Goal: Information Seeking & Learning: Learn about a topic

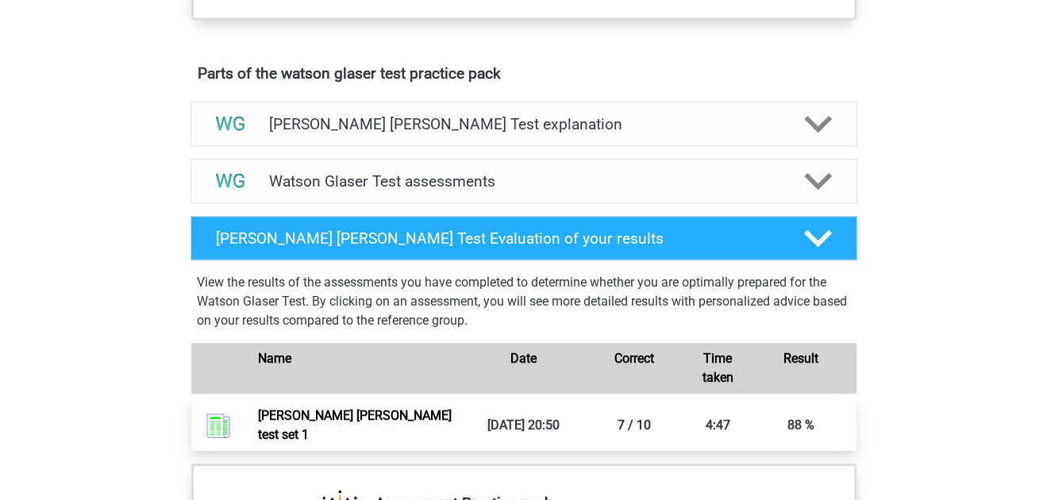
scroll to position [834, 0]
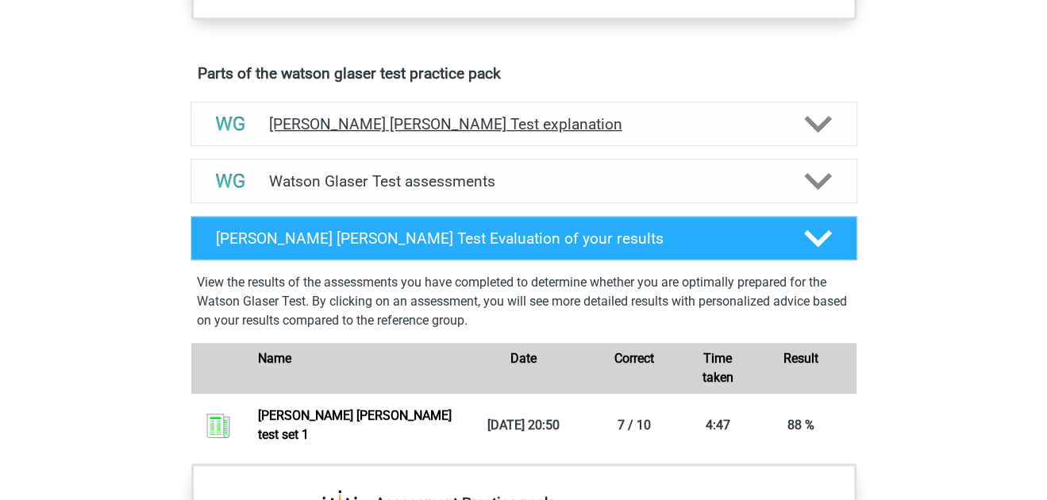
click at [457, 146] on div "[PERSON_NAME] [PERSON_NAME] Test explanation" at bounding box center [524, 124] width 667 height 44
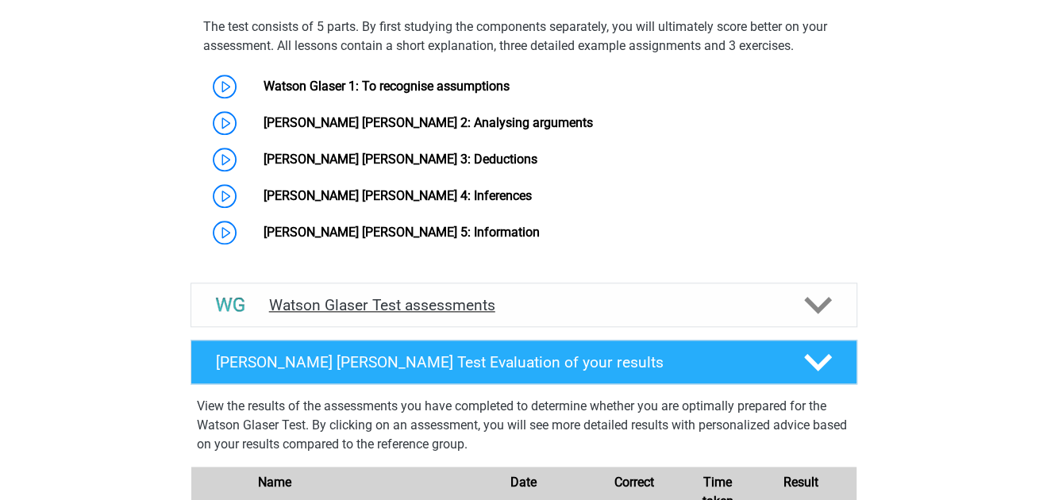
click at [431, 303] on h4 "Watson Glaser Test assessments" at bounding box center [524, 305] width 510 height 18
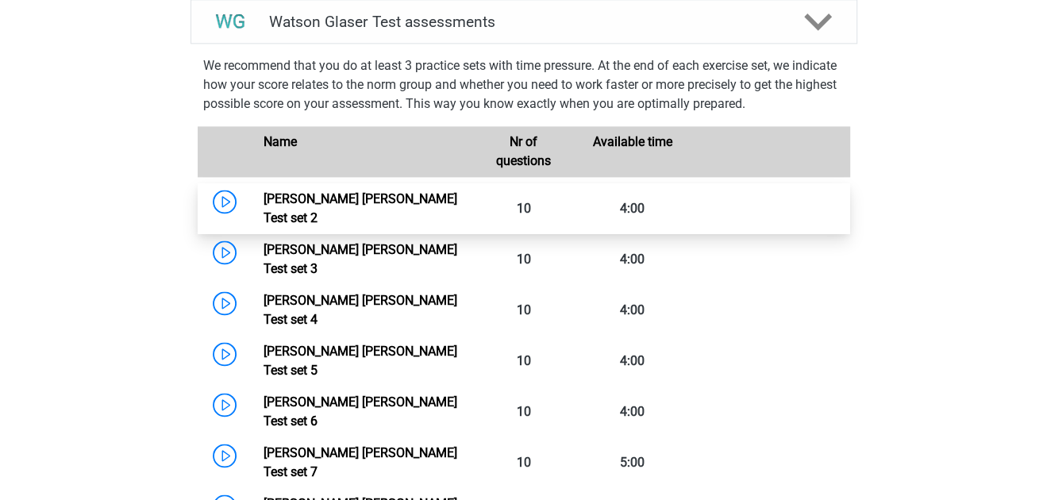
scroll to position [1517, 0]
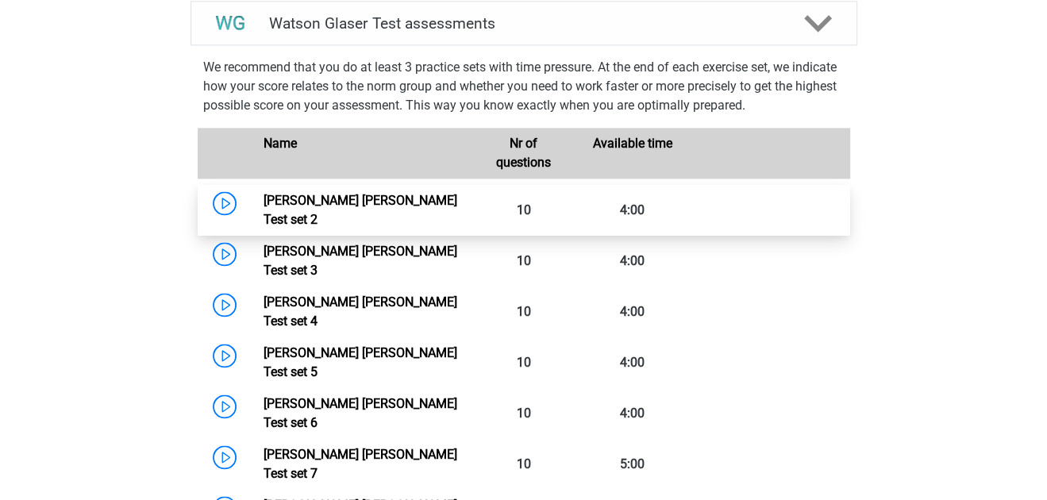
click at [407, 210] on link "Watson Glaser Test set 2" at bounding box center [361, 210] width 194 height 34
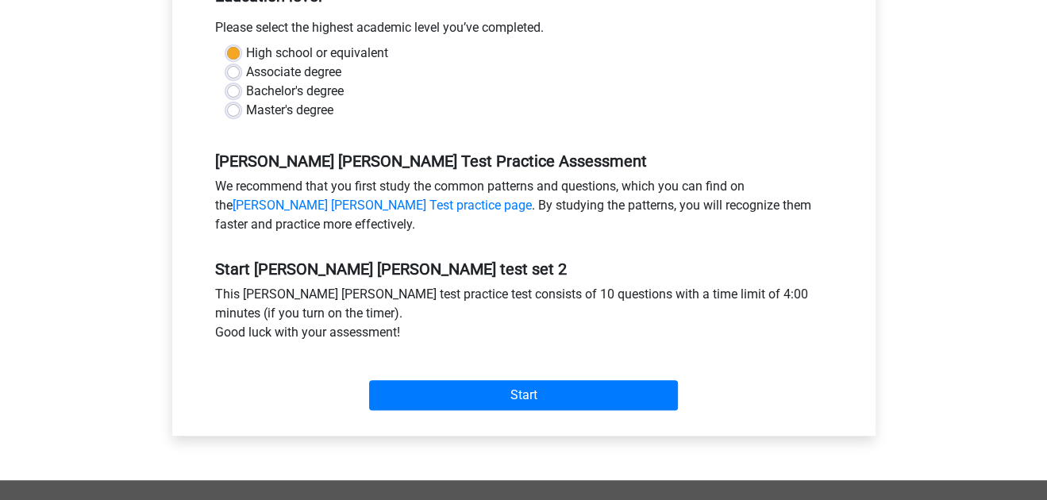
scroll to position [357, 0]
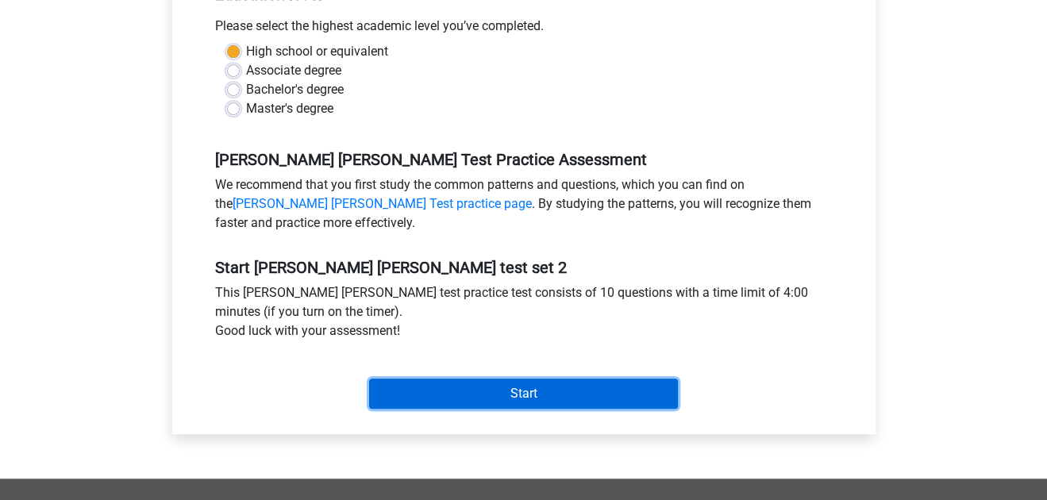
click at [593, 380] on input "Start" at bounding box center [523, 394] width 309 height 30
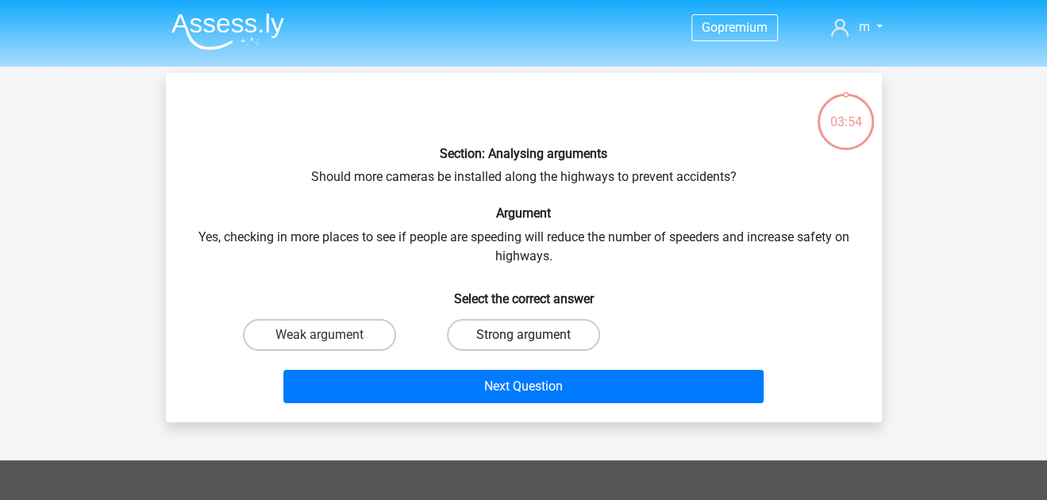
click at [489, 341] on label "Strong argument" at bounding box center [523, 335] width 153 height 32
click at [523, 341] on input "Strong argument" at bounding box center [528, 340] width 10 height 10
radio input "true"
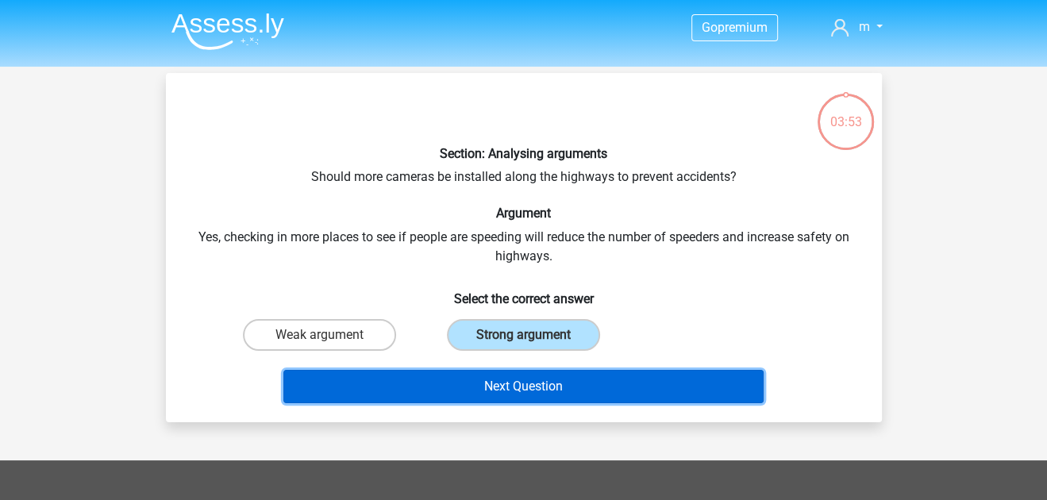
click at [503, 379] on button "Next Question" at bounding box center [523, 386] width 480 height 33
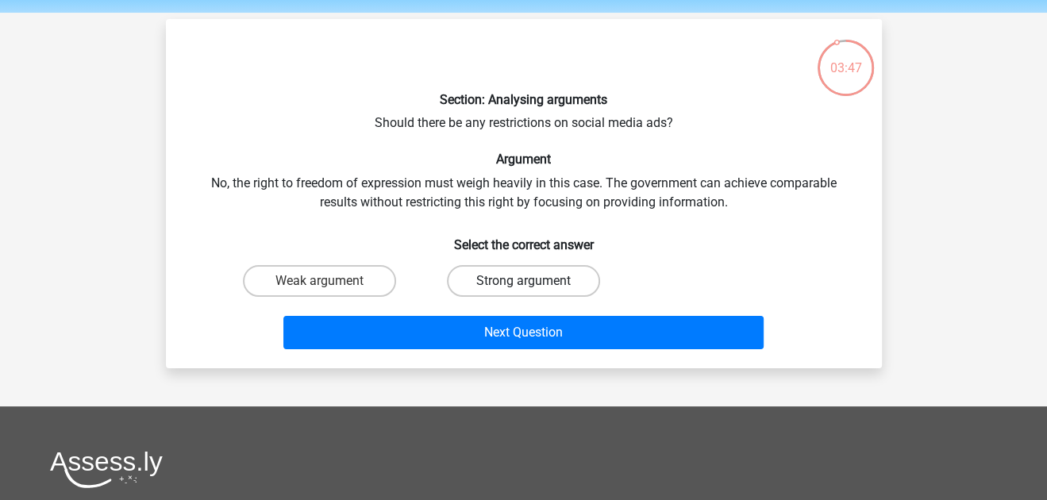
scroll to position [55, 0]
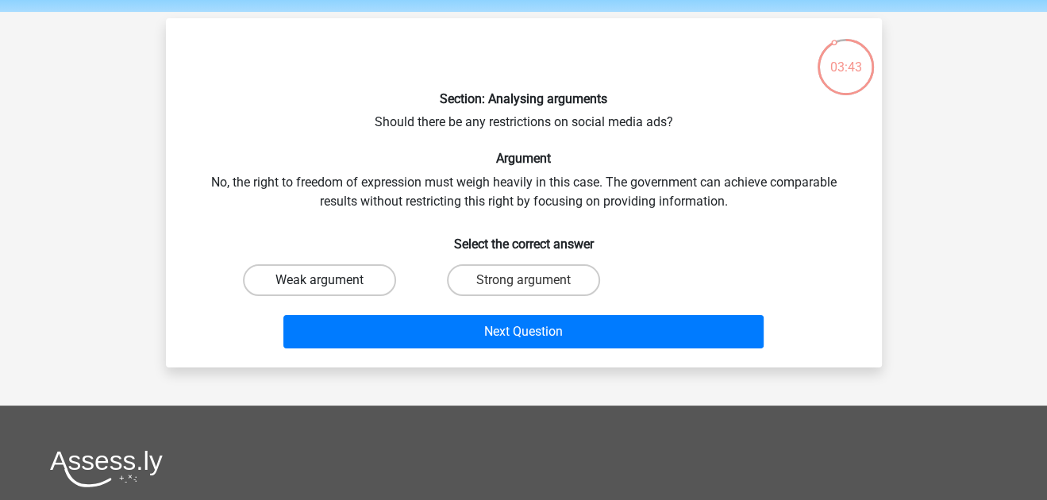
click at [374, 281] on label "Weak argument" at bounding box center [319, 280] width 153 height 32
click at [330, 281] on input "Weak argument" at bounding box center [324, 285] width 10 height 10
radio input "true"
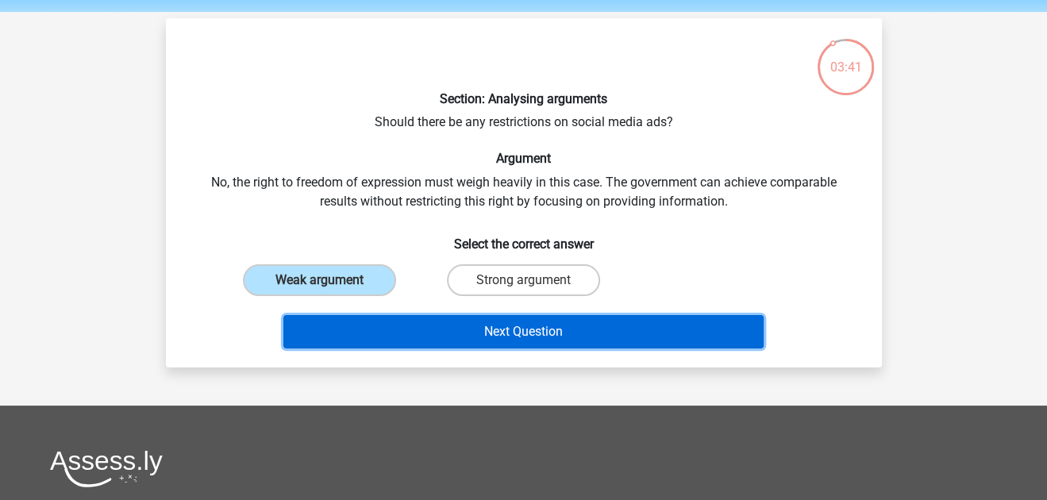
click at [406, 337] on button "Next Question" at bounding box center [523, 331] width 480 height 33
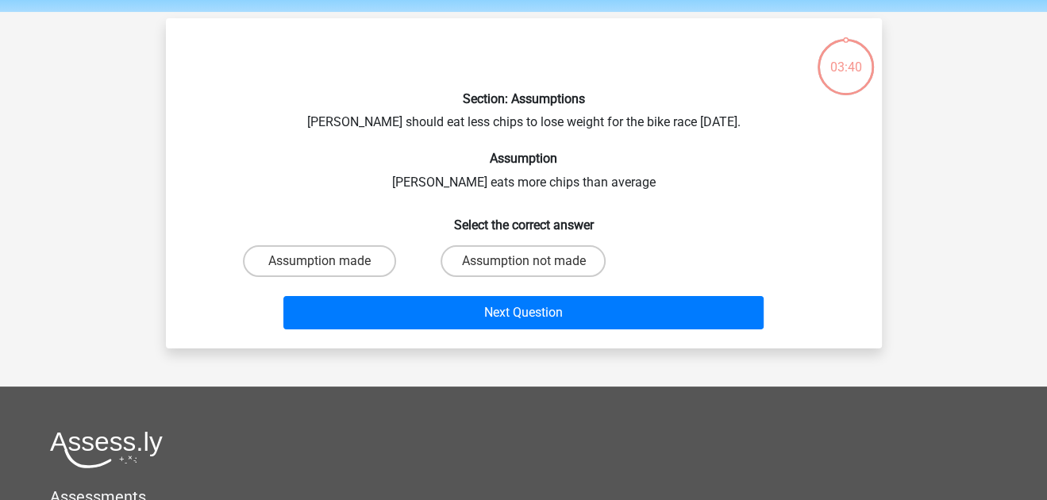
scroll to position [73, 0]
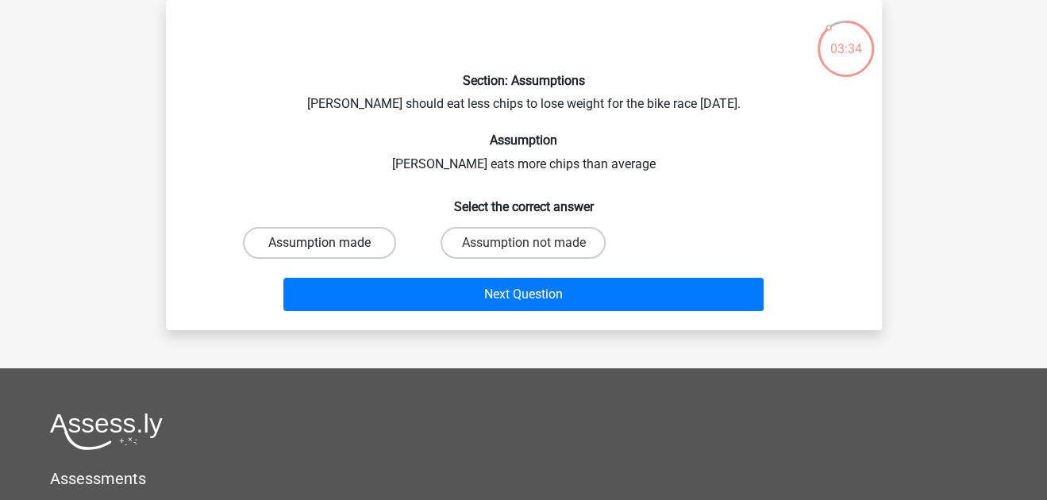
click at [375, 254] on label "Assumption made" at bounding box center [319, 243] width 153 height 32
click at [330, 253] on input "Assumption made" at bounding box center [324, 248] width 10 height 10
radio input "true"
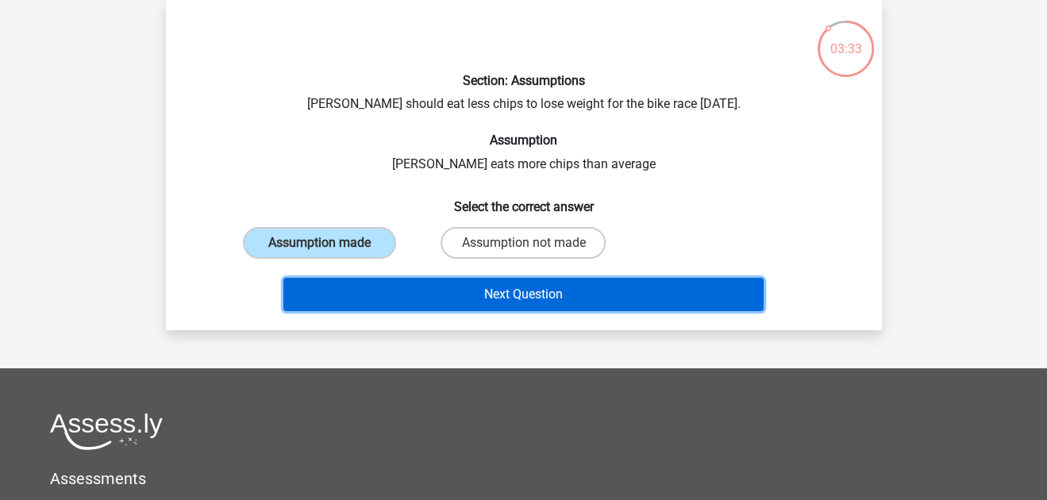
click at [387, 293] on button "Next Question" at bounding box center [523, 294] width 480 height 33
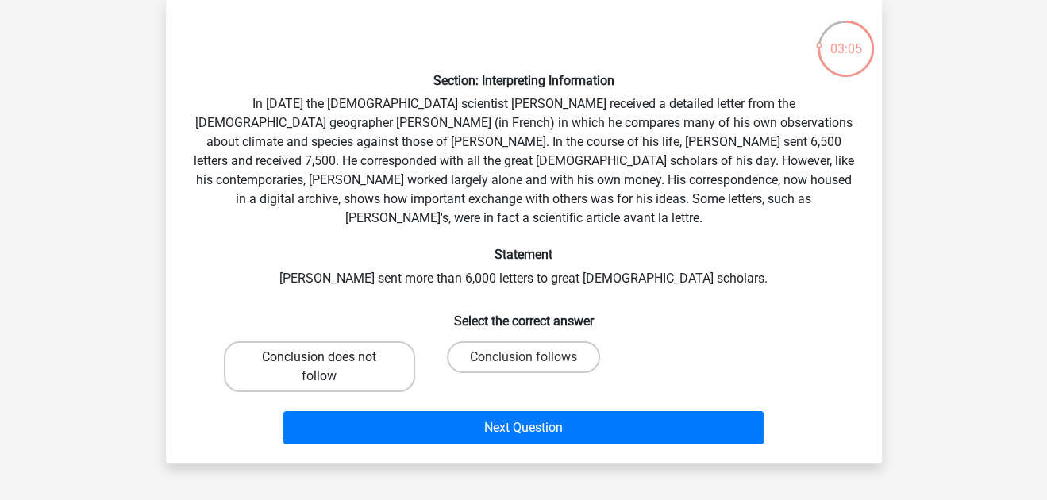
click at [381, 341] on label "Conclusion does not follow" at bounding box center [319, 366] width 191 height 51
click at [330, 357] on input "Conclusion does not follow" at bounding box center [324, 362] width 10 height 10
radio input "true"
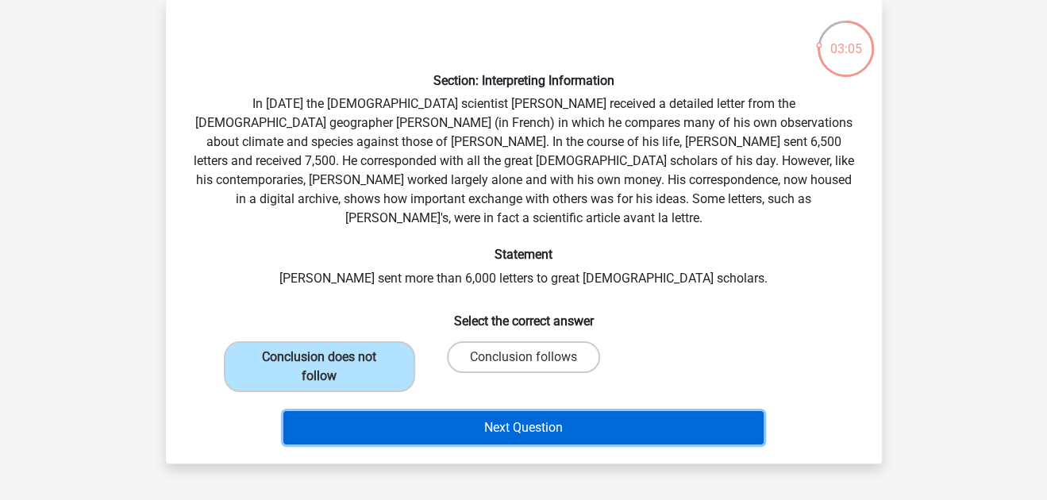
click at [411, 411] on button "Next Question" at bounding box center [523, 427] width 480 height 33
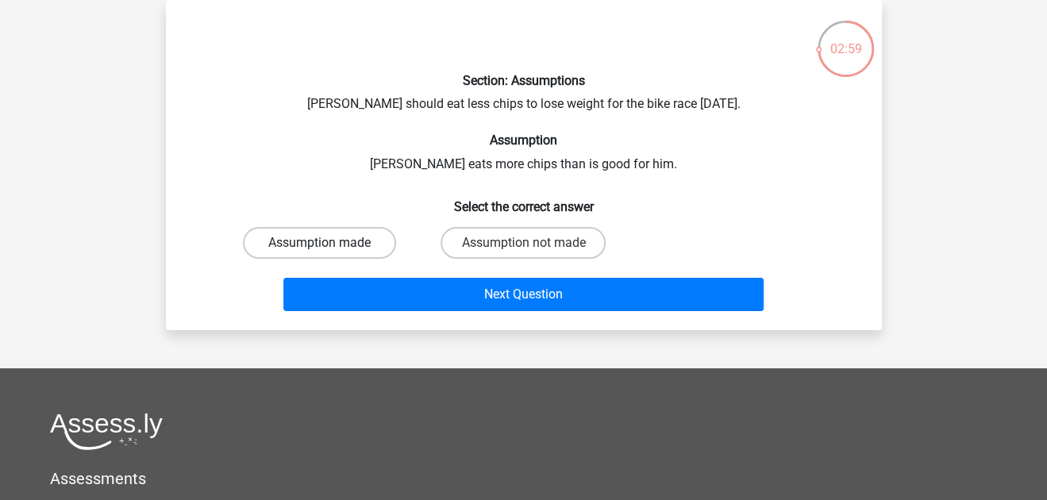
click at [369, 237] on label "Assumption made" at bounding box center [319, 243] width 153 height 32
click at [330, 243] on input "Assumption made" at bounding box center [324, 248] width 10 height 10
radio input "true"
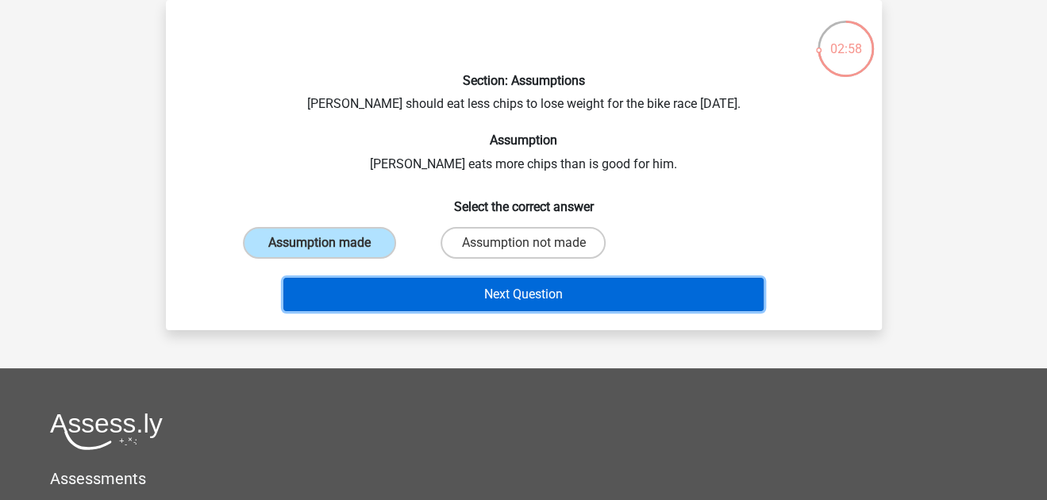
click at [403, 284] on button "Next Question" at bounding box center [523, 294] width 480 height 33
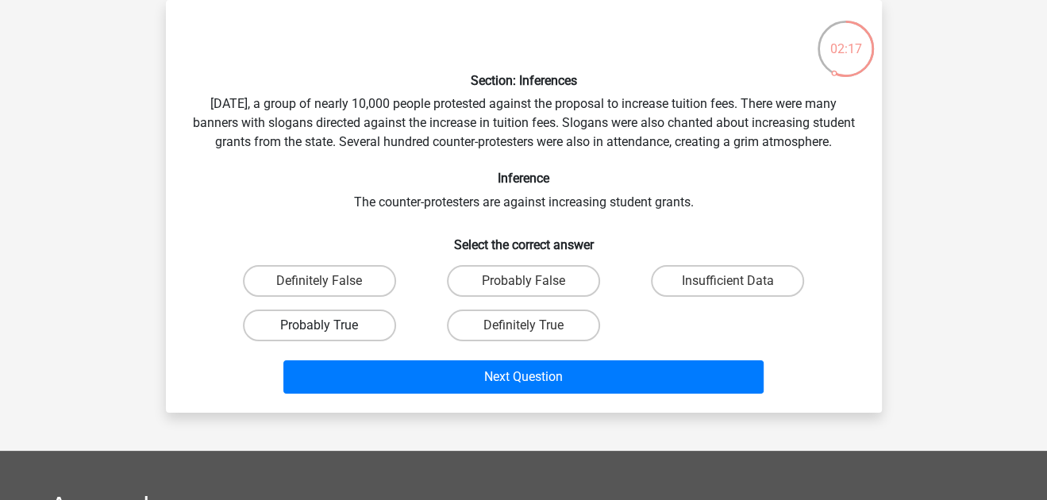
click at [359, 332] on label "Probably True" at bounding box center [319, 326] width 153 height 32
click at [330, 332] on input "Probably True" at bounding box center [324, 331] width 10 height 10
radio input "true"
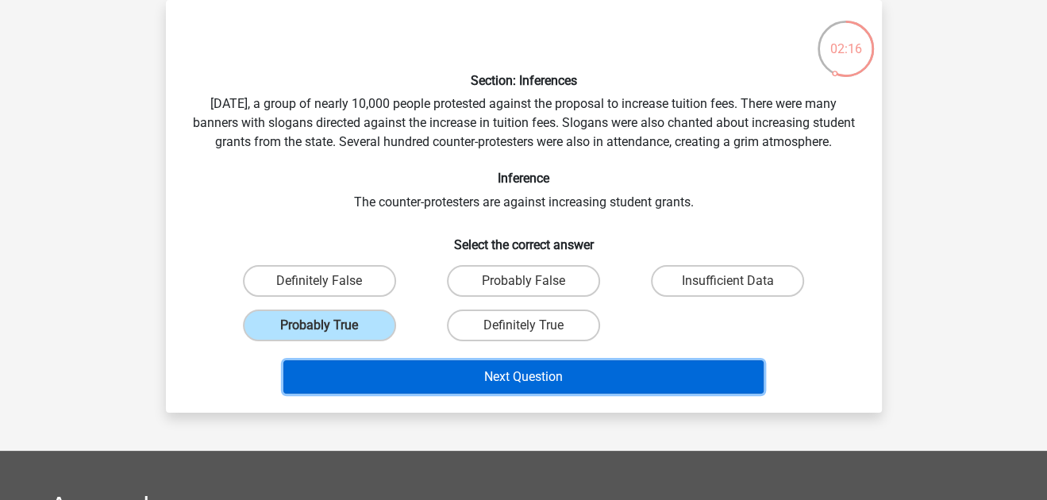
click at [373, 387] on button "Next Question" at bounding box center [523, 376] width 480 height 33
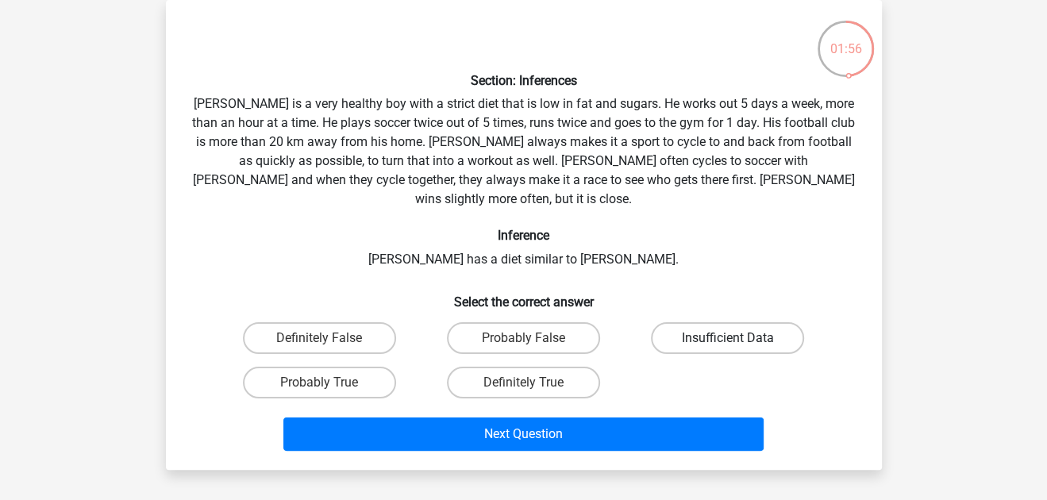
click at [684, 322] on label "Insufficient Data" at bounding box center [727, 338] width 153 height 32
click at [728, 338] on input "Insufficient Data" at bounding box center [733, 343] width 10 height 10
radio input "true"
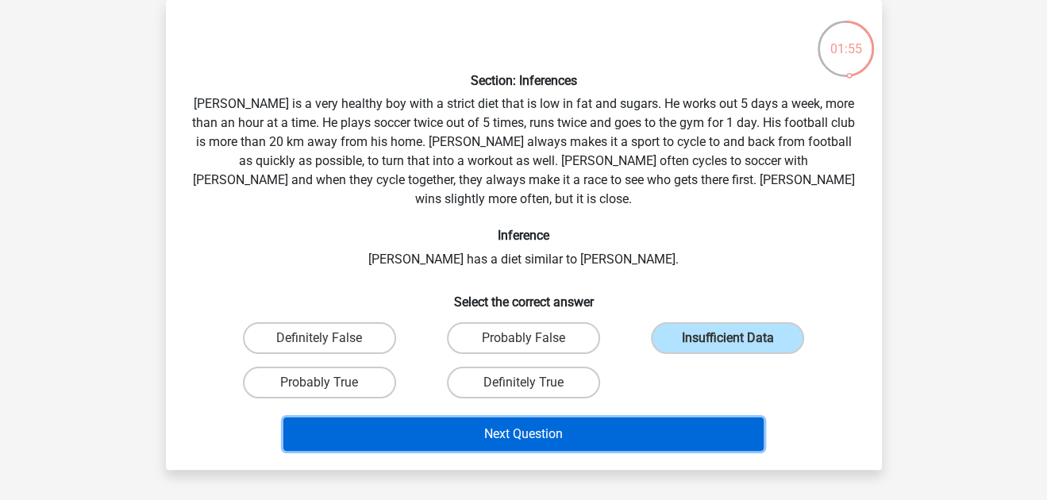
click at [620, 418] on button "Next Question" at bounding box center [523, 434] width 480 height 33
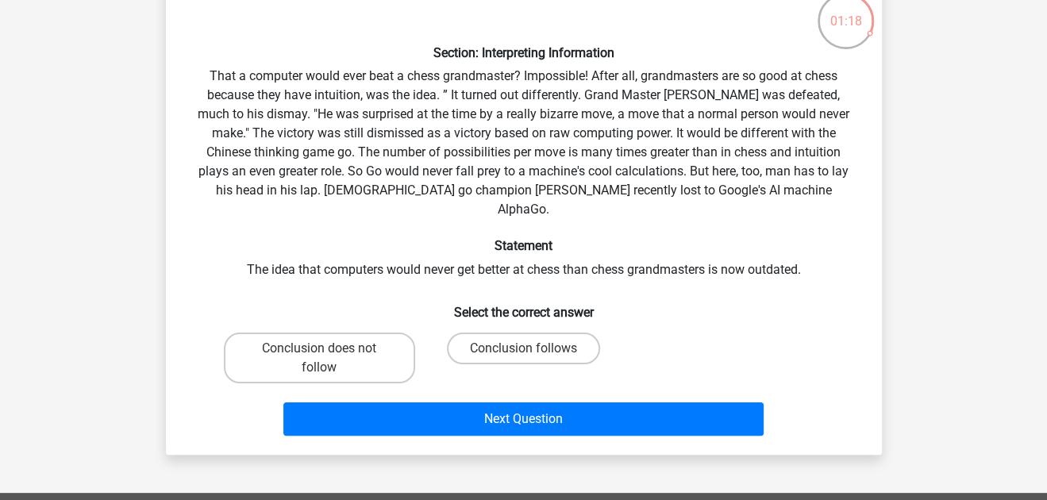
scroll to position [104, 0]
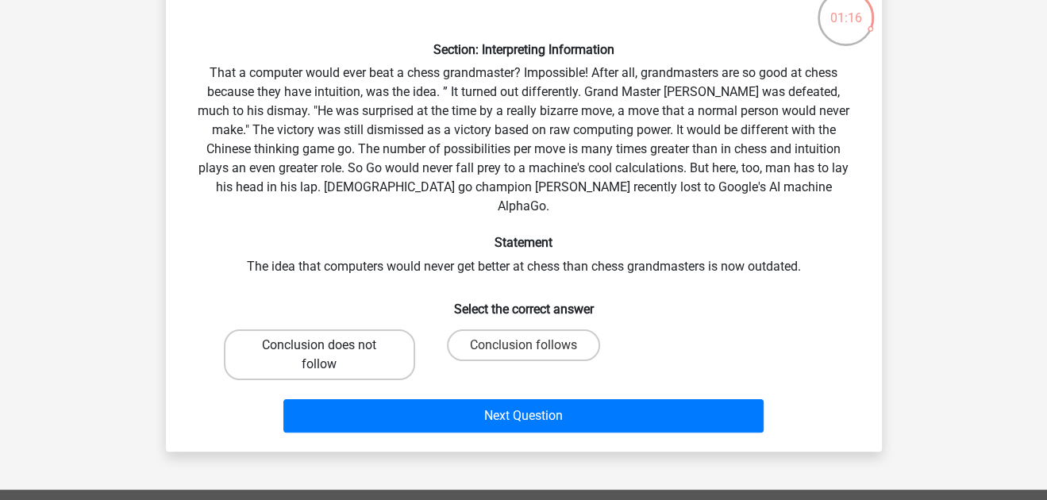
click at [378, 336] on label "Conclusion does not follow" at bounding box center [319, 355] width 191 height 51
click at [330, 345] on input "Conclusion does not follow" at bounding box center [324, 350] width 10 height 10
radio input "true"
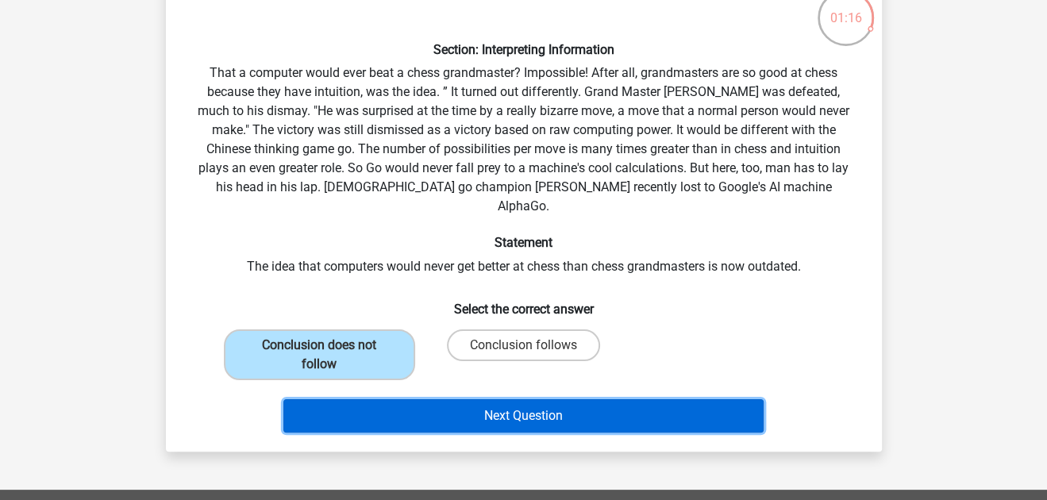
click at [414, 399] on button "Next Question" at bounding box center [523, 415] width 480 height 33
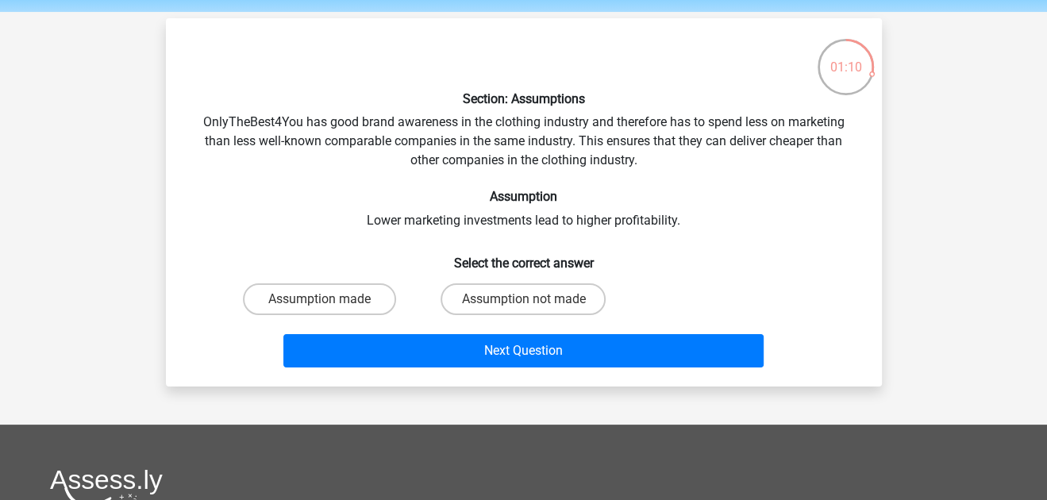
scroll to position [56, 0]
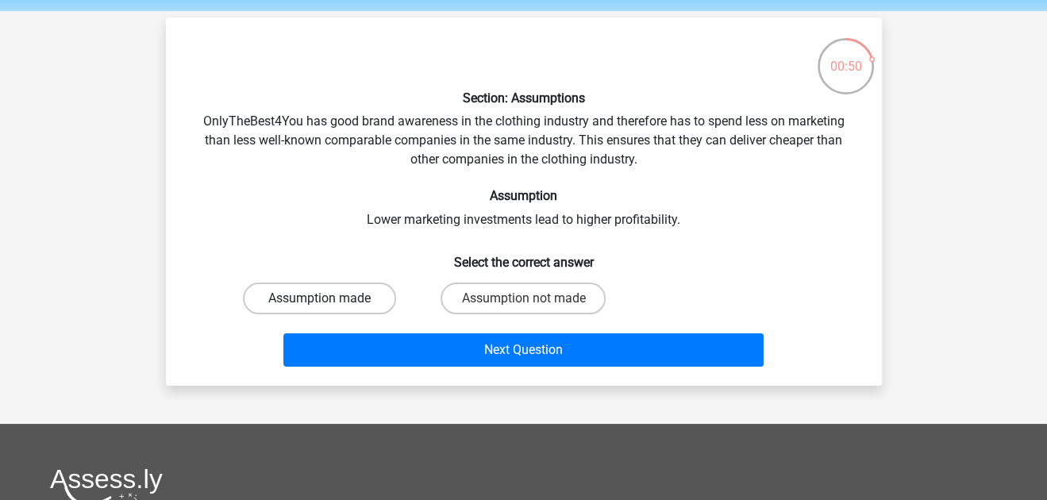
click at [368, 296] on label "Assumption made" at bounding box center [319, 299] width 153 height 32
click at [330, 299] on input "Assumption made" at bounding box center [324, 304] width 10 height 10
radio input "true"
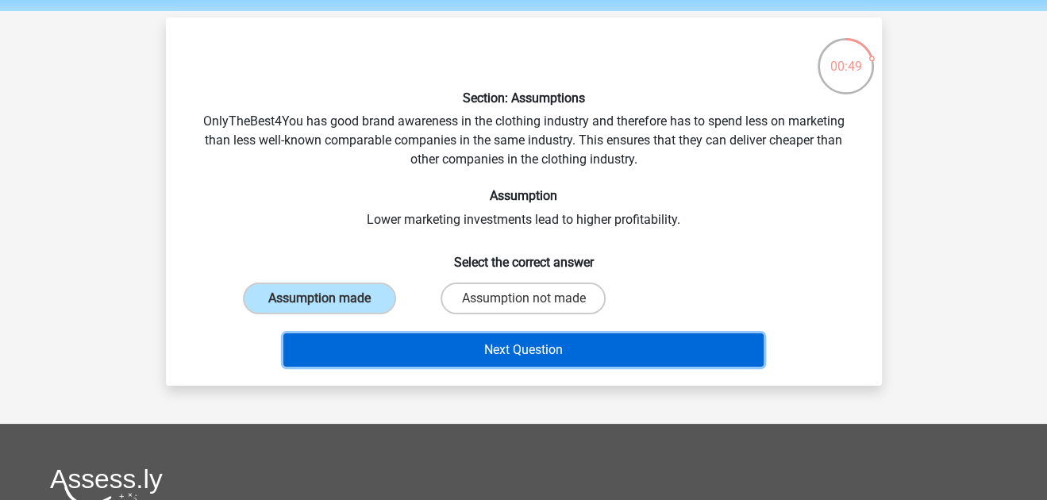
click at [412, 341] on button "Next Question" at bounding box center [523, 349] width 480 height 33
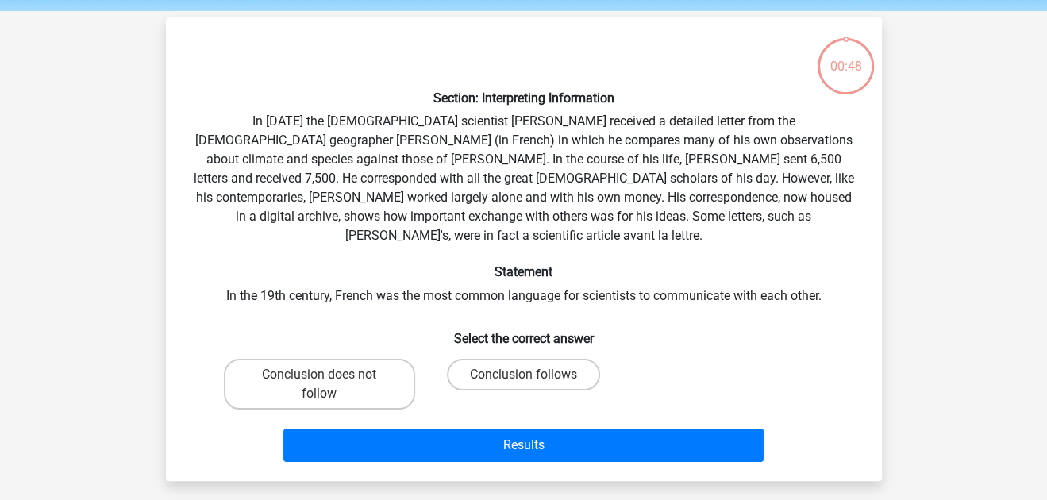
scroll to position [73, 0]
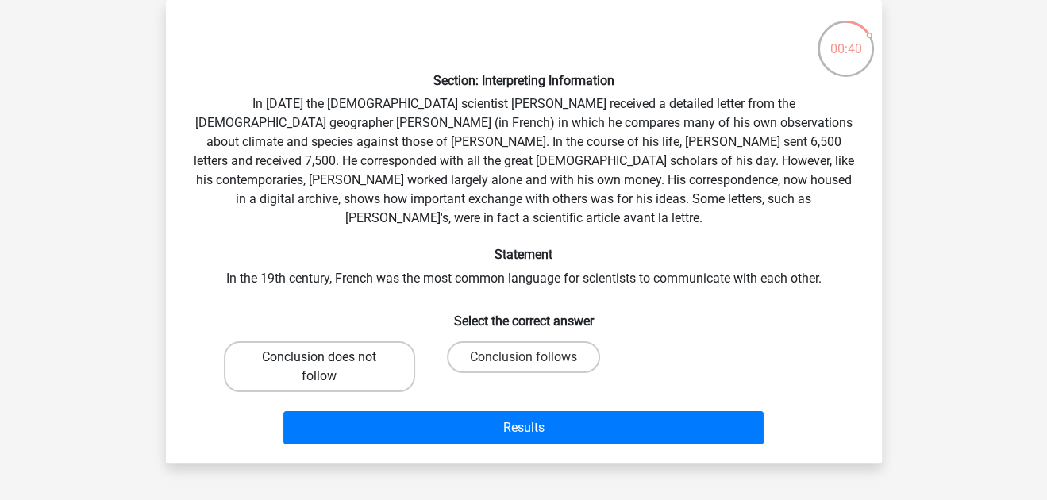
click at [386, 347] on label "Conclusion does not follow" at bounding box center [319, 366] width 191 height 51
click at [330, 357] on input "Conclusion does not follow" at bounding box center [324, 362] width 10 height 10
radio input "true"
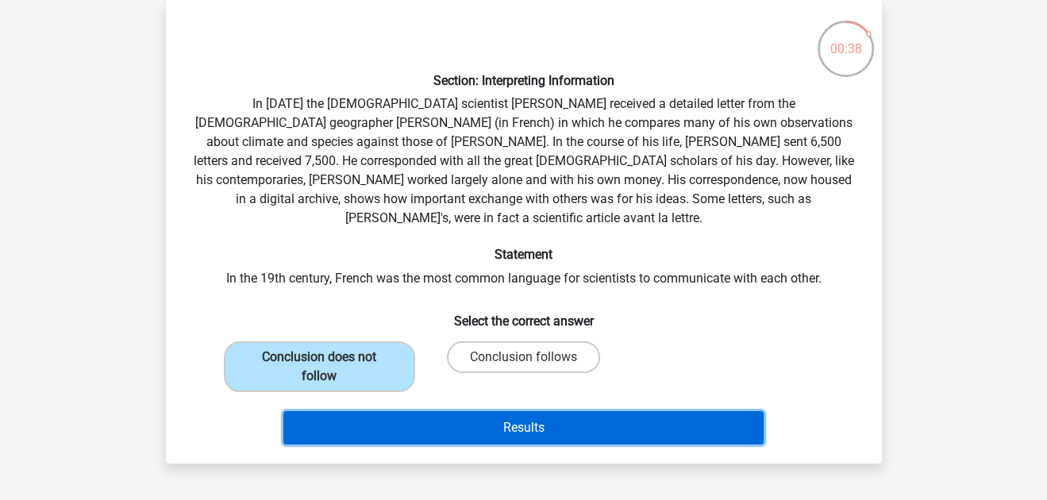
click at [422, 411] on button "Results" at bounding box center [523, 427] width 480 height 33
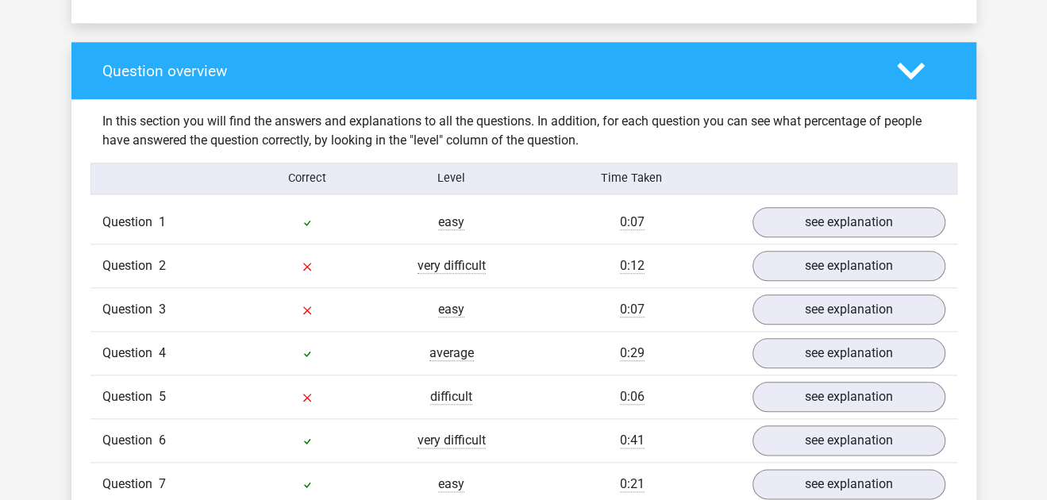
scroll to position [1189, 0]
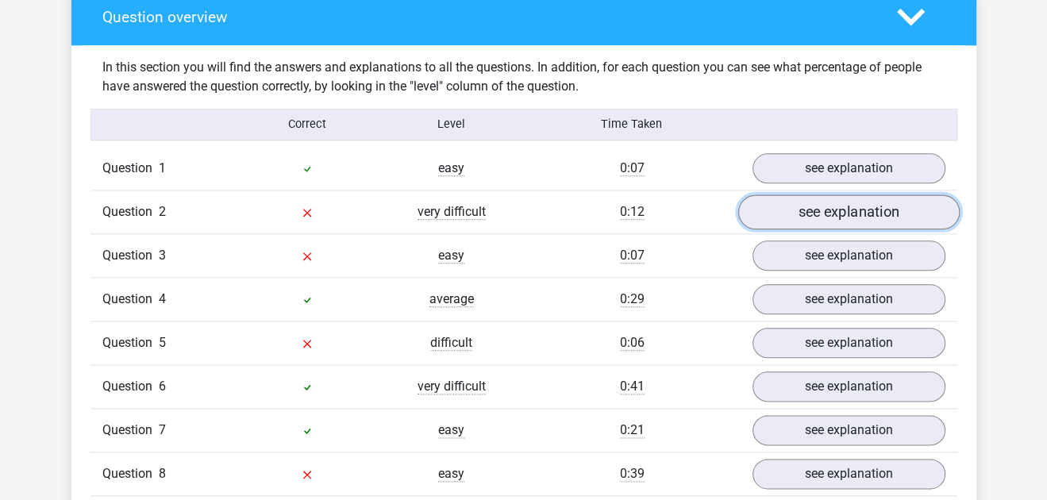
click at [836, 212] on link "see explanation" at bounding box center [849, 212] width 222 height 35
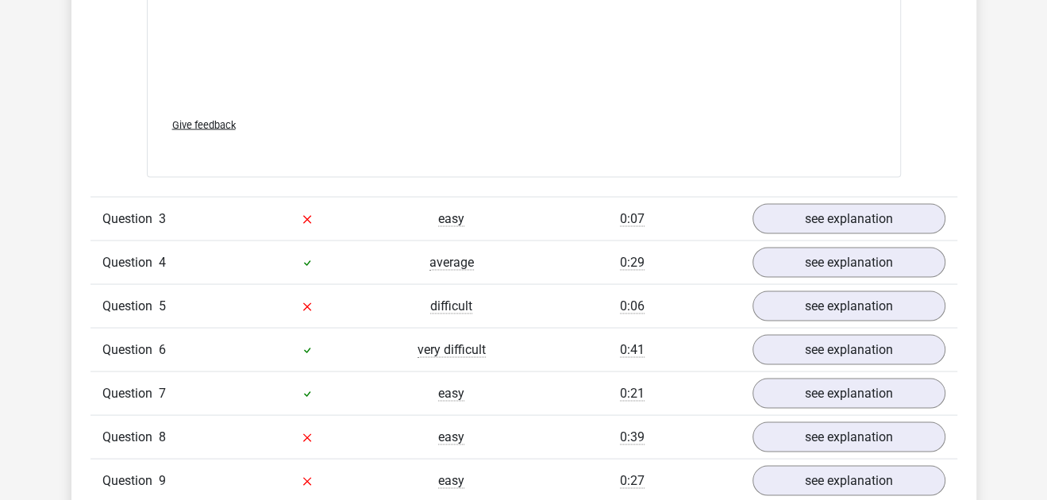
scroll to position [2053, 0]
click at [783, 228] on link "see explanation" at bounding box center [849, 219] width 222 height 35
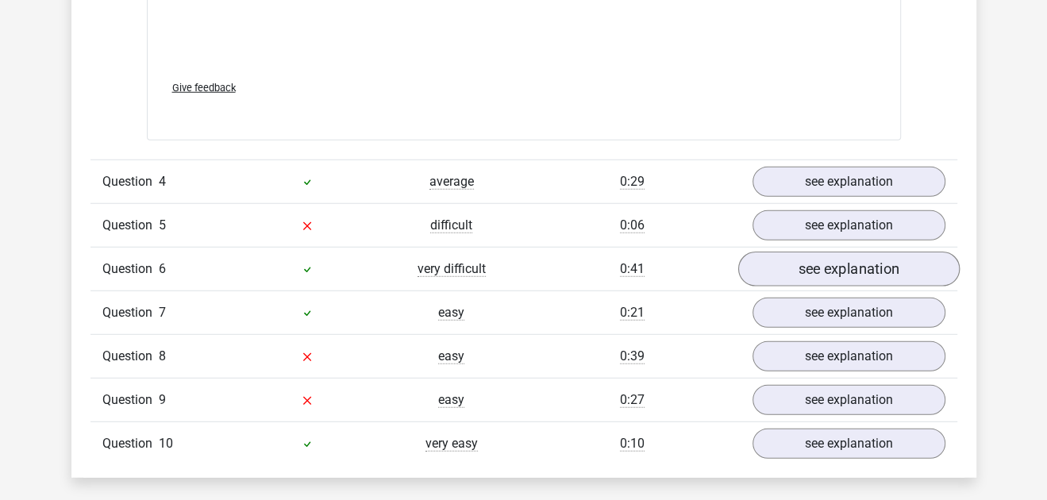
scroll to position [2948, 0]
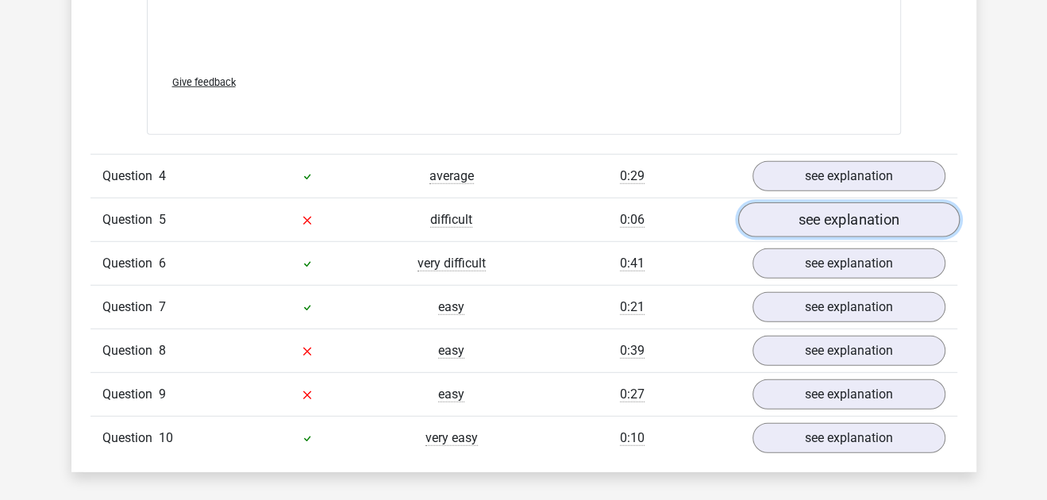
click at [850, 210] on link "see explanation" at bounding box center [849, 219] width 222 height 35
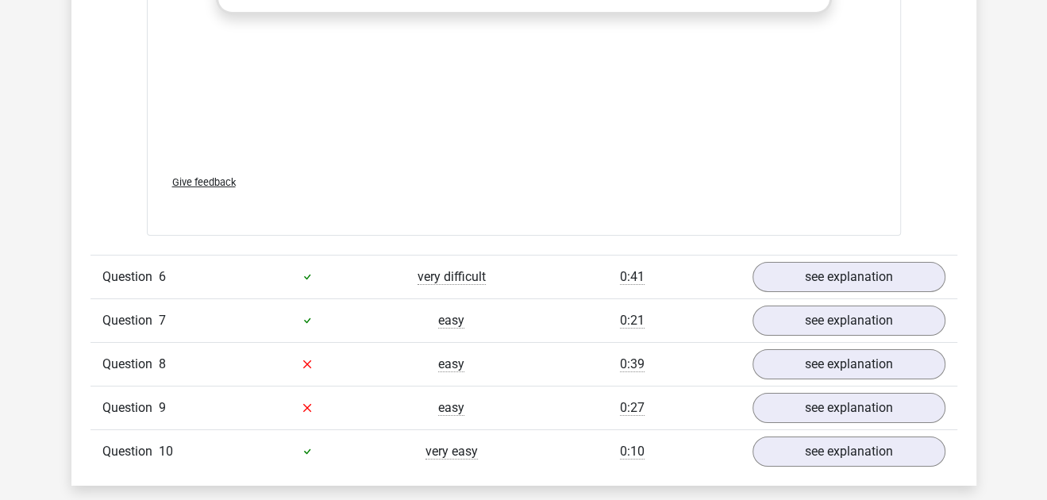
scroll to position [3748, 0]
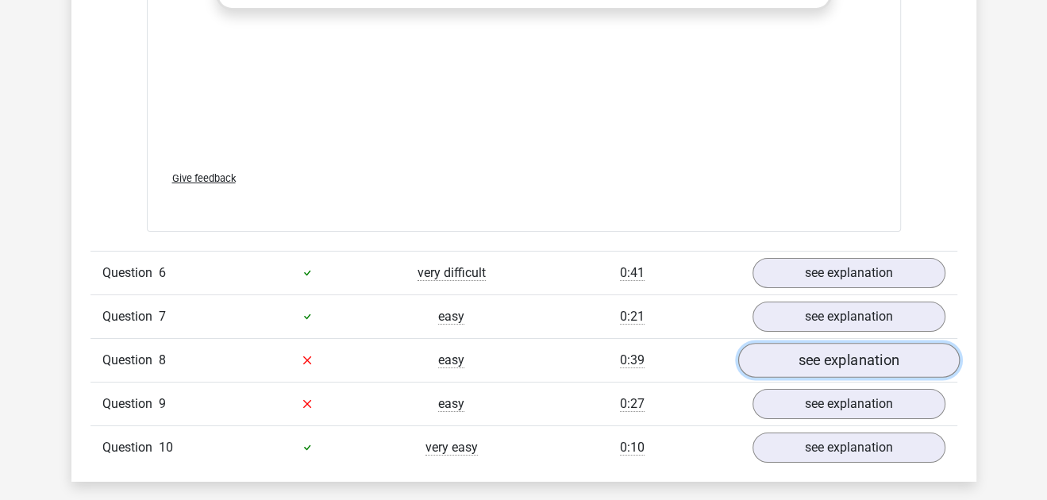
click at [844, 349] on link "see explanation" at bounding box center [849, 360] width 222 height 35
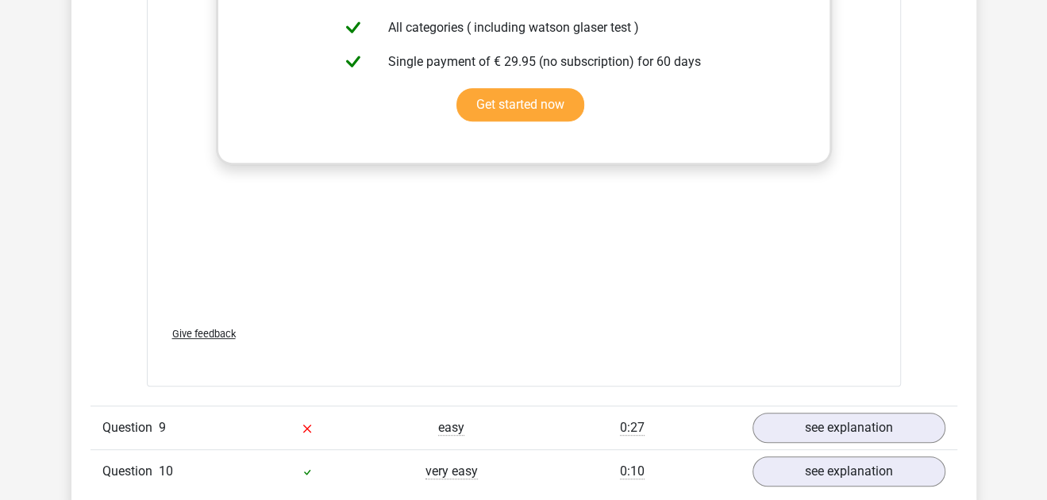
scroll to position [4651, 0]
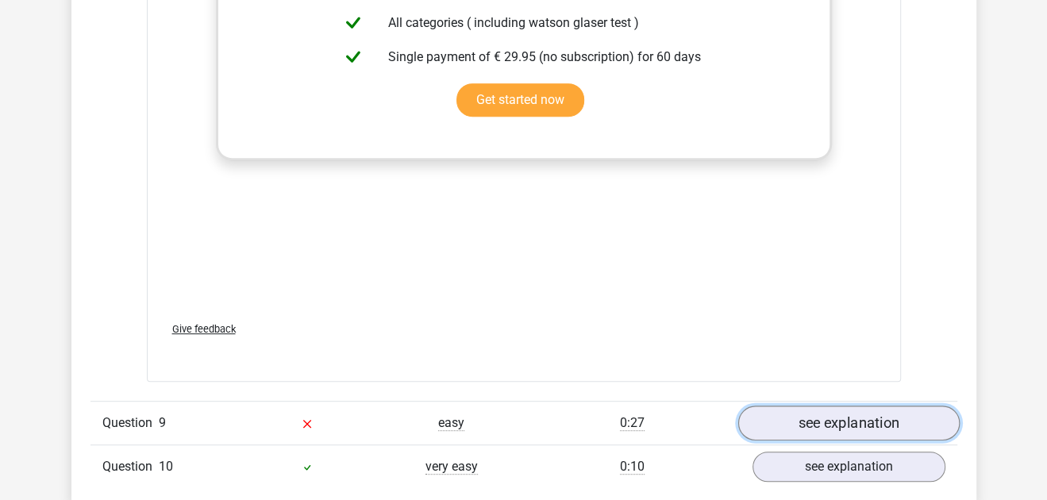
click at [842, 406] on link "see explanation" at bounding box center [849, 423] width 222 height 35
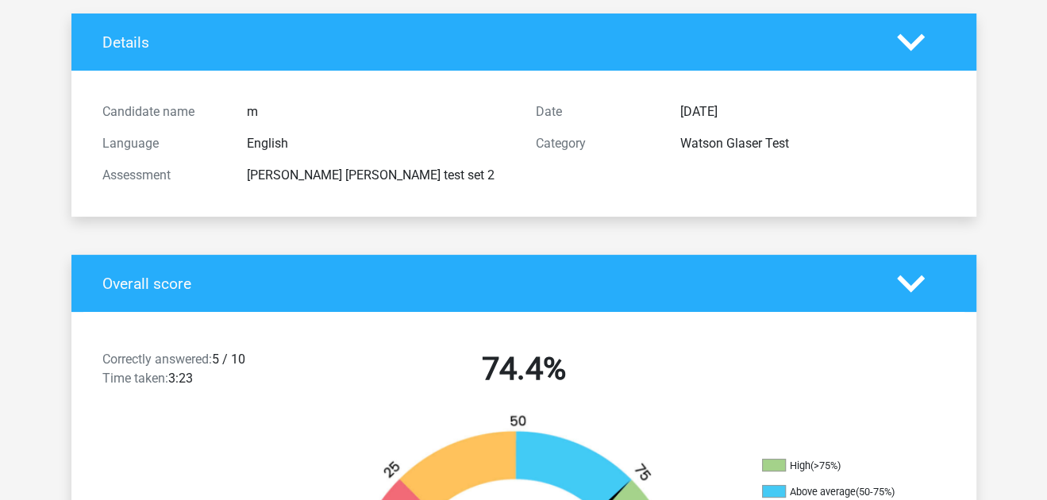
scroll to position [0, 0]
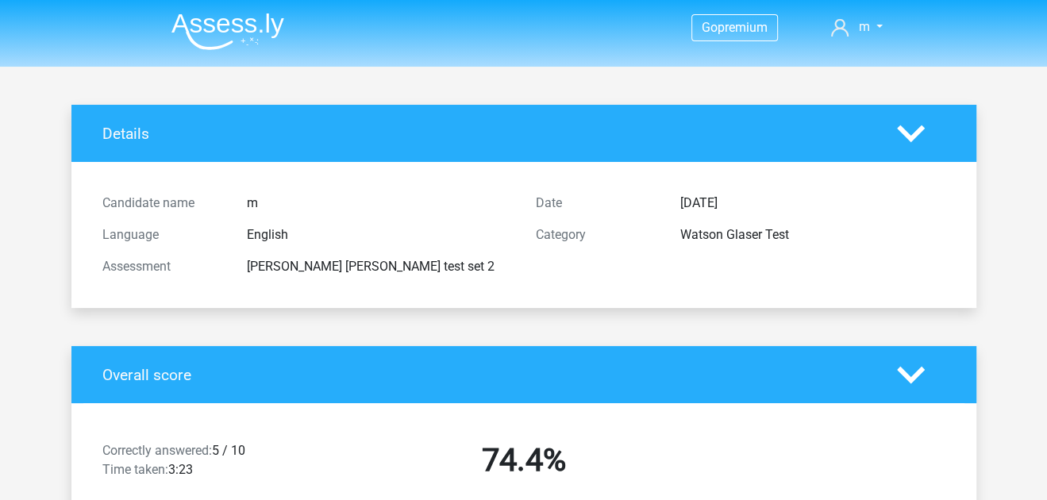
click at [707, 144] on div "Details" at bounding box center [523, 133] width 905 height 57
click at [923, 124] on icon at bounding box center [911, 134] width 28 height 28
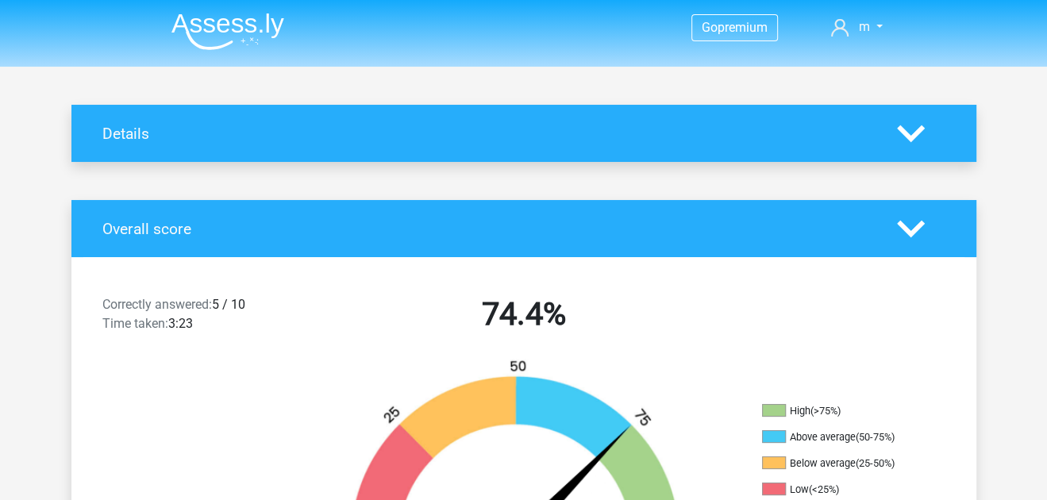
click at [923, 220] on icon at bounding box center [911, 229] width 28 height 28
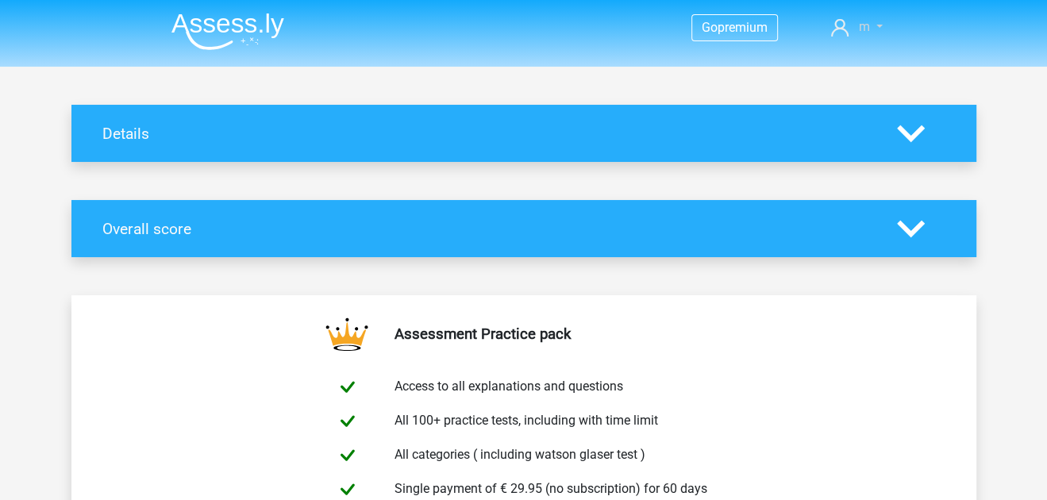
click at [864, 33] on span "m" at bounding box center [863, 26] width 11 height 15
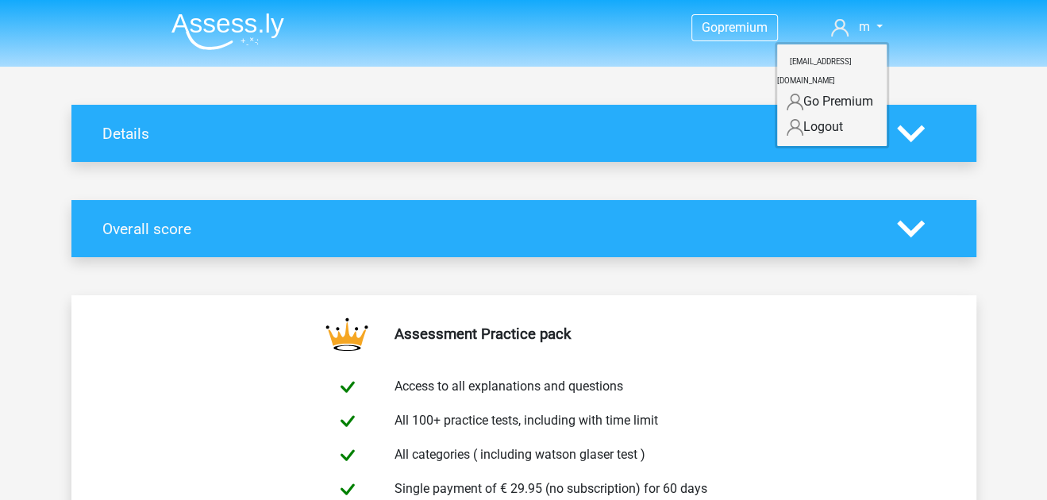
click at [231, 27] on img at bounding box center [228, 31] width 113 height 37
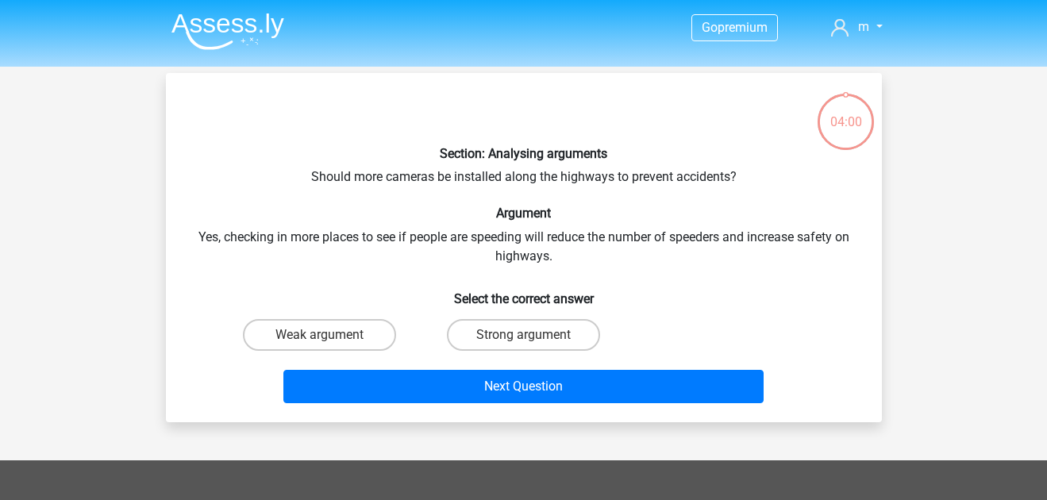
scroll to position [73, 0]
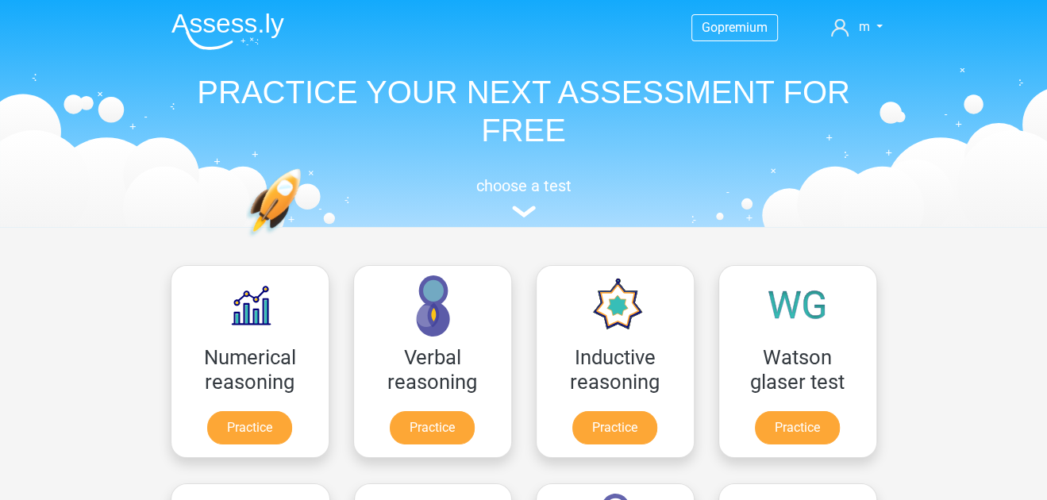
click at [530, 222] on header "Go premium m [EMAIL_ADDRESS][DOMAIN_NAME]" at bounding box center [523, 113] width 1047 height 227
click at [525, 209] on img at bounding box center [524, 212] width 24 height 12
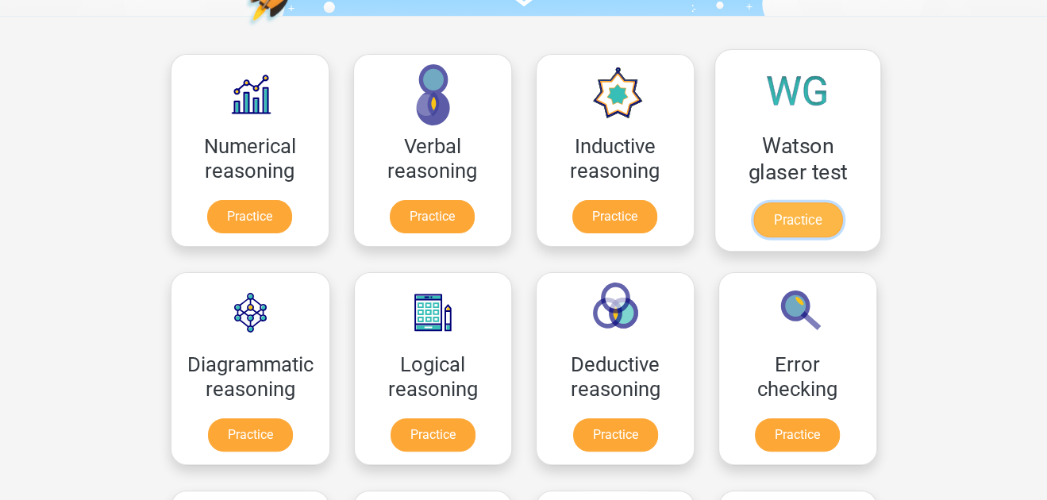
click at [793, 208] on link "Practice" at bounding box center [797, 219] width 89 height 35
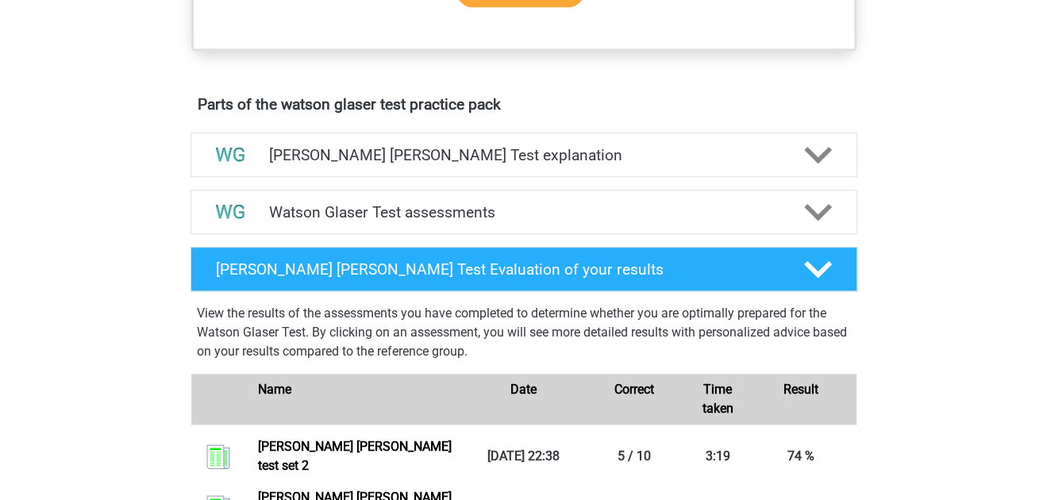
scroll to position [790, 0]
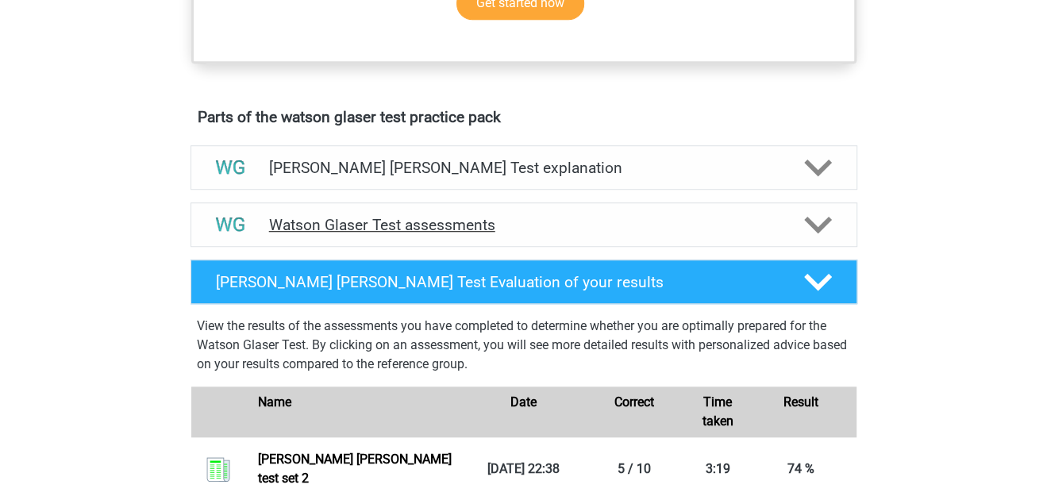
click at [787, 234] on div "Watson Glaser Test assessments" at bounding box center [524, 225] width 534 height 18
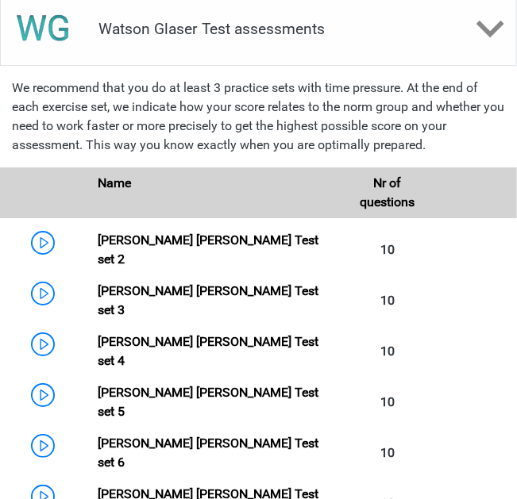
scroll to position [1062, 0]
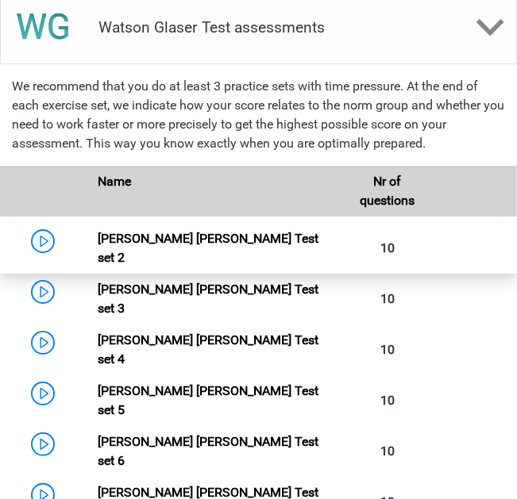
click at [296, 236] on link "[PERSON_NAME] [PERSON_NAME] Test set 2" at bounding box center [208, 248] width 221 height 34
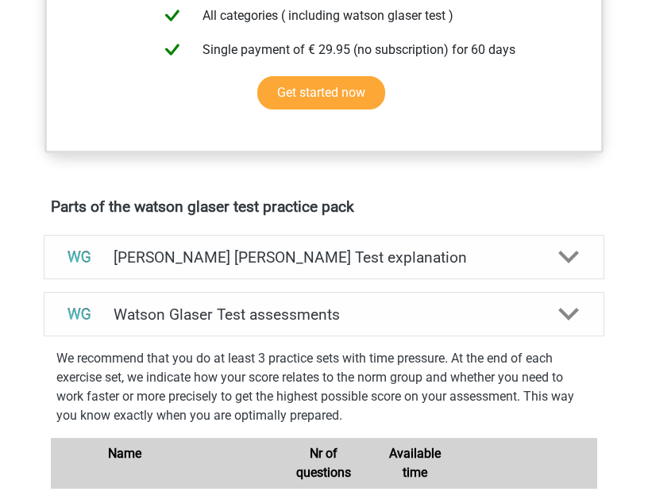
scroll to position [727, 0]
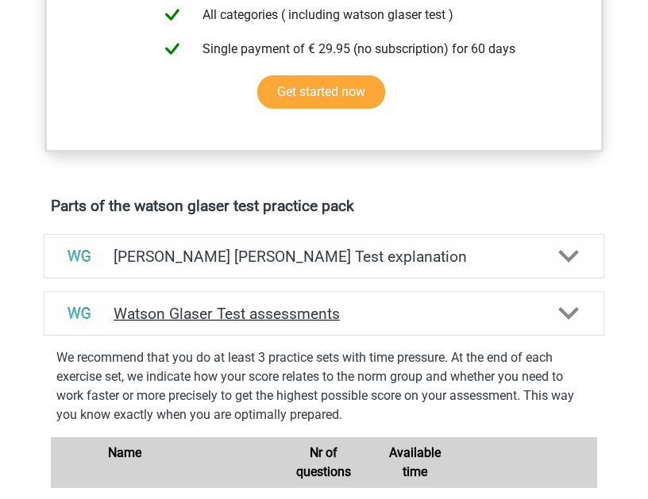
click at [248, 305] on h4 "Watson Glaser Test assessments" at bounding box center [324, 314] width 421 height 18
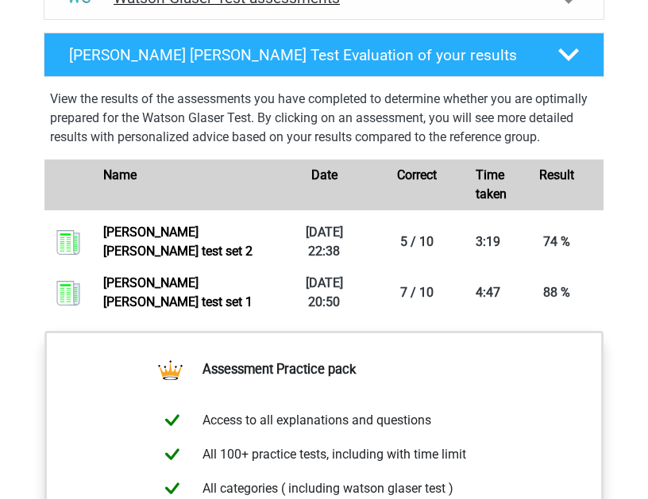
scroll to position [956, 0]
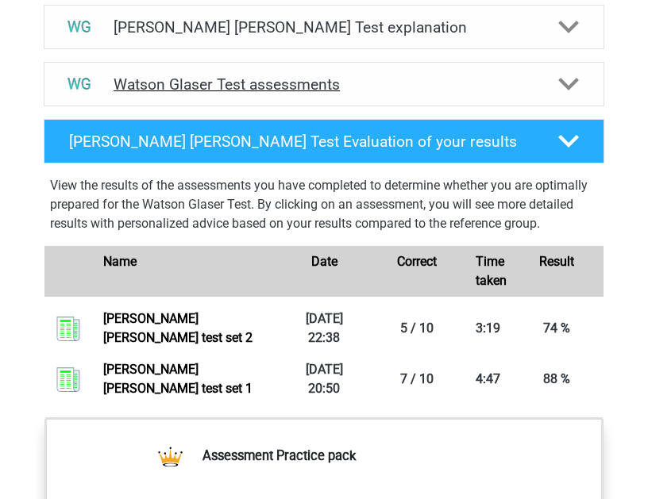
click at [365, 70] on div "Watson Glaser Test assessments" at bounding box center [324, 84] width 561 height 44
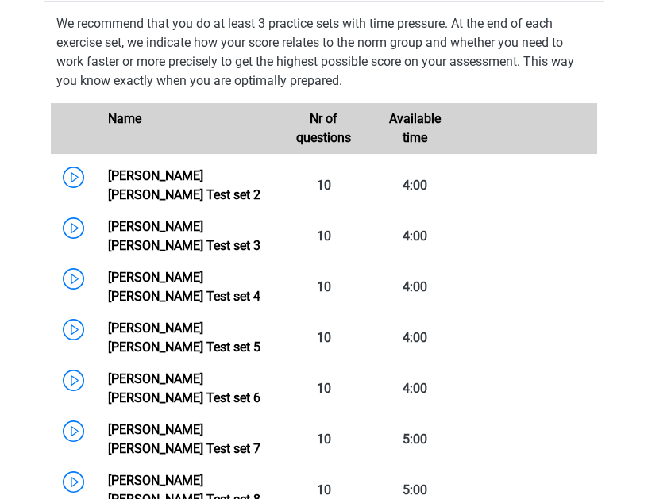
scroll to position [1044, 0]
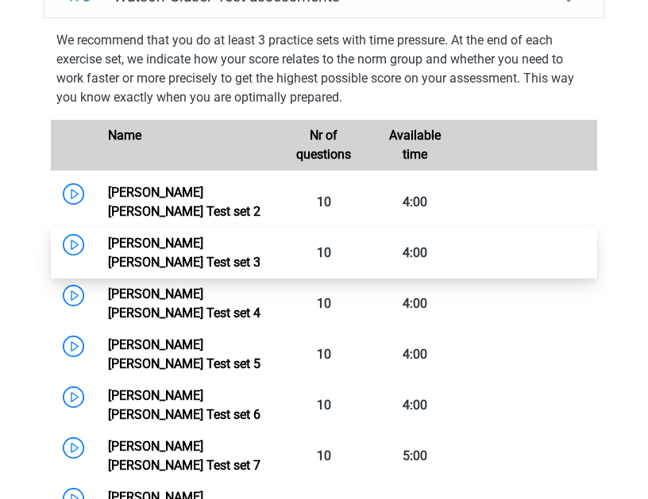
click at [245, 236] on link "[PERSON_NAME] [PERSON_NAME] Test set 3" at bounding box center [184, 253] width 152 height 34
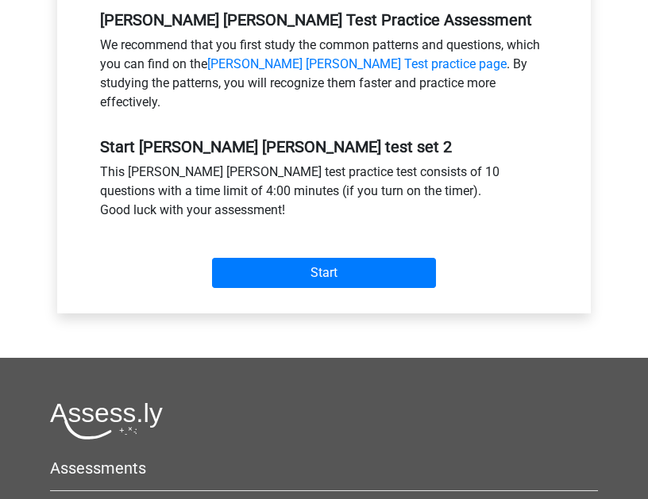
scroll to position [484, 0]
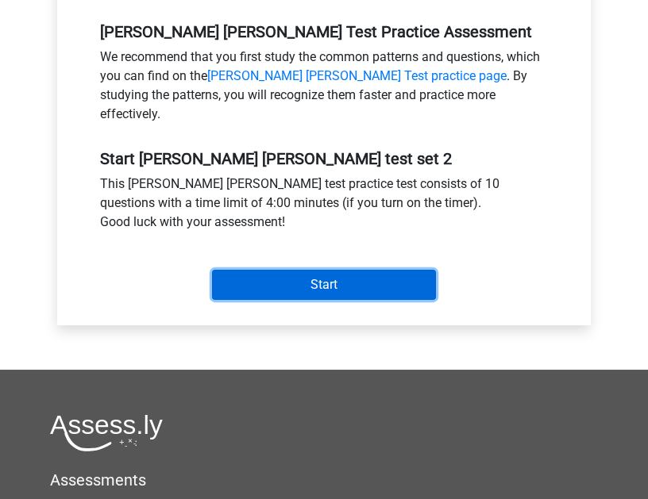
click at [341, 270] on input "Start" at bounding box center [324, 285] width 224 height 30
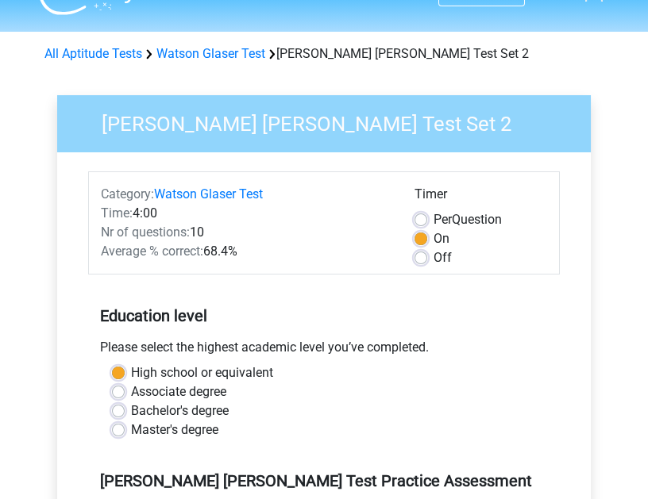
scroll to position [0, 0]
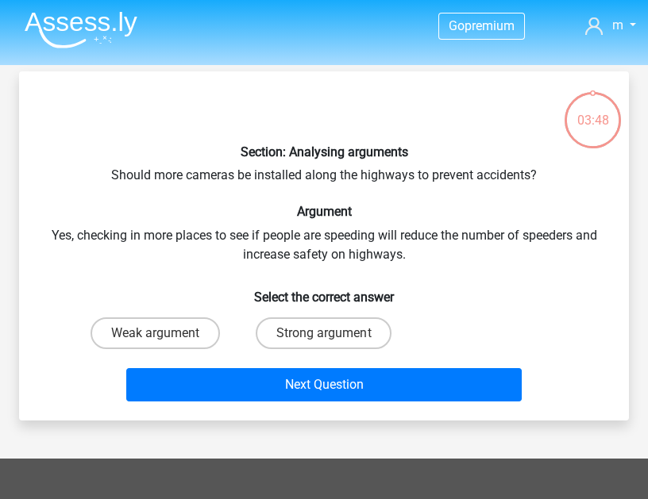
scroll to position [2, 0]
click at [326, 330] on label "Strong argument" at bounding box center [324, 334] width 136 height 32
click at [326, 333] on input "Strong argument" at bounding box center [329, 338] width 10 height 10
radio input "true"
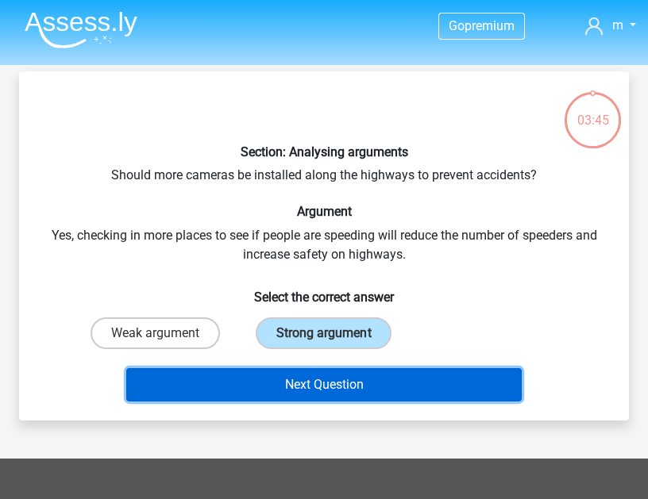
click at [342, 368] on button "Next Question" at bounding box center [323, 384] width 395 height 33
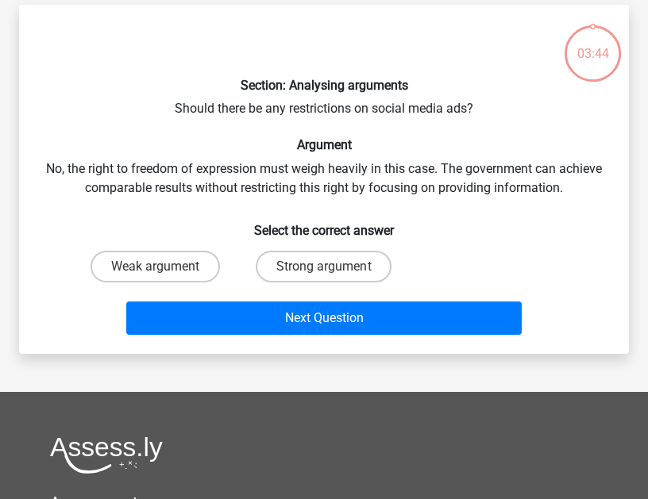
scroll to position [73, 0]
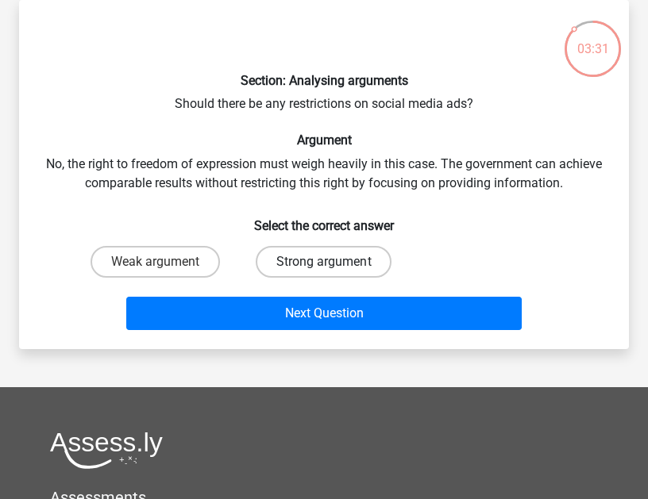
click at [364, 269] on label "Strong argument" at bounding box center [324, 262] width 136 height 32
click at [334, 269] on input "Strong argument" at bounding box center [329, 267] width 10 height 10
radio input "true"
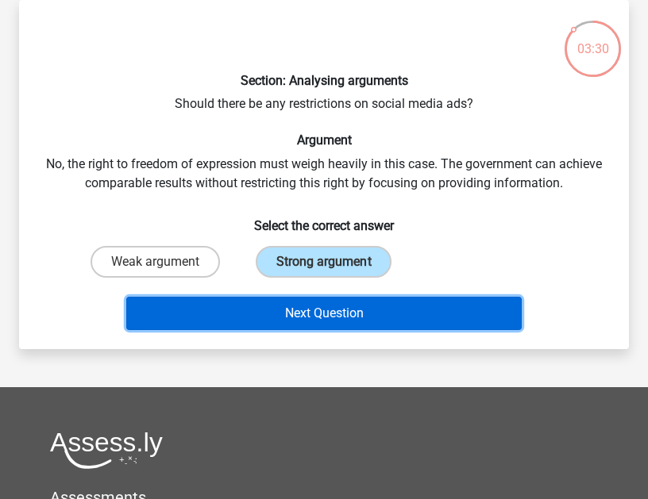
click at [352, 306] on button "Next Question" at bounding box center [323, 313] width 395 height 33
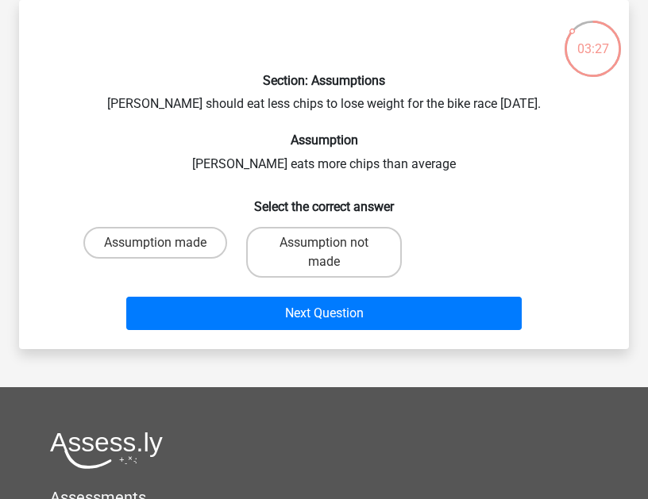
scroll to position [0, 0]
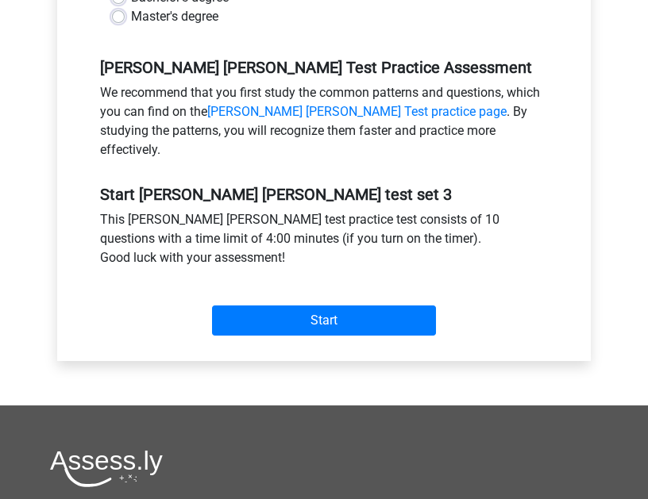
scroll to position [457, 0]
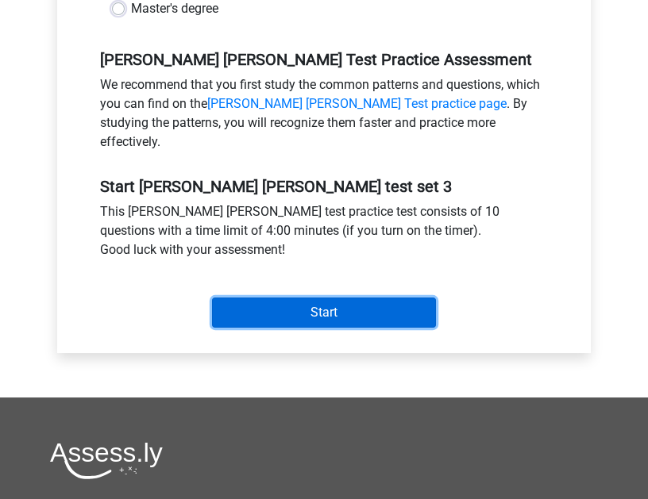
click at [290, 300] on input "Start" at bounding box center [324, 313] width 224 height 30
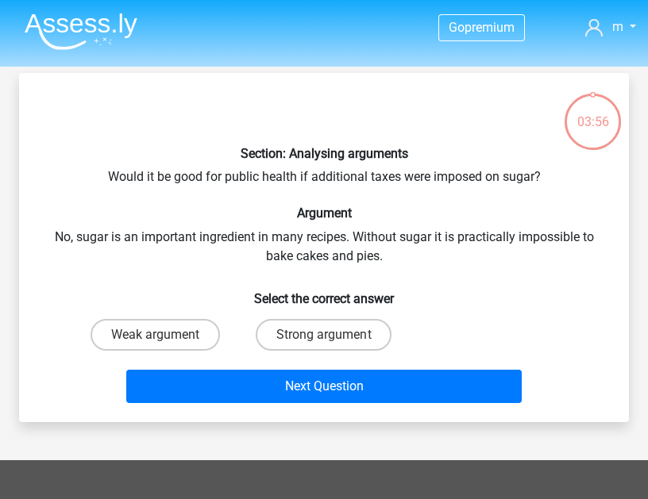
scroll to position [2, 0]
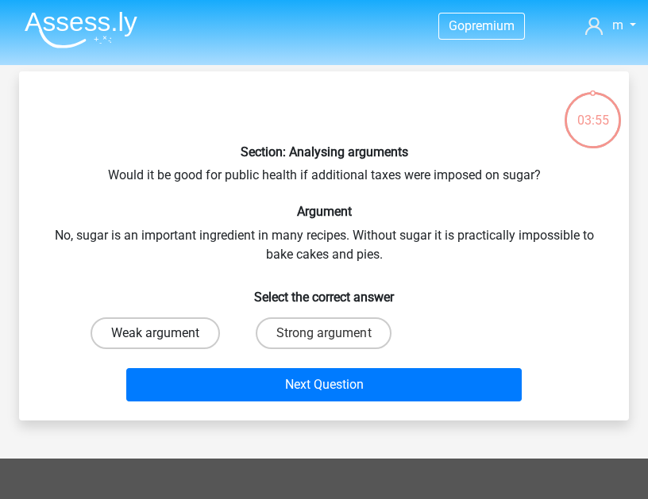
click at [185, 340] on label "Weak argument" at bounding box center [155, 334] width 129 height 32
click at [165, 340] on input "Weak argument" at bounding box center [160, 338] width 10 height 10
radio input "true"
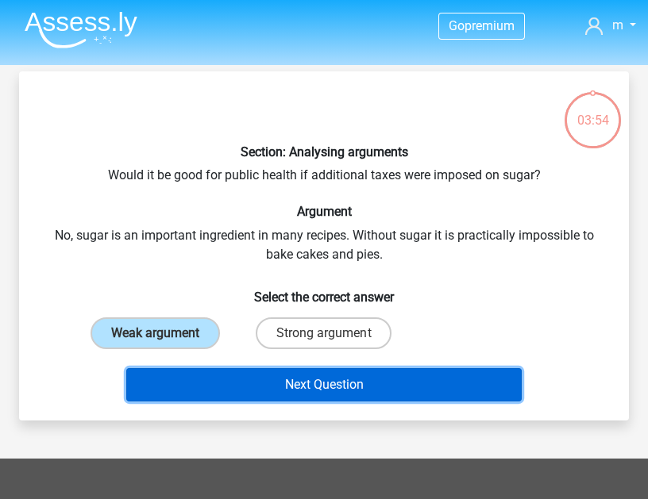
click at [214, 382] on button "Next Question" at bounding box center [323, 384] width 395 height 33
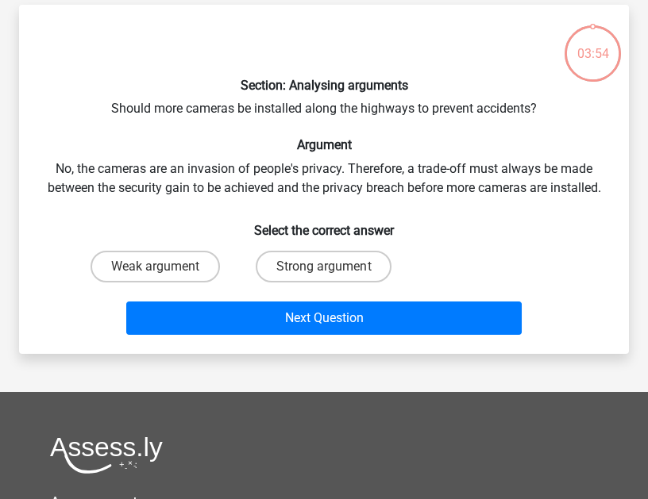
scroll to position [73, 0]
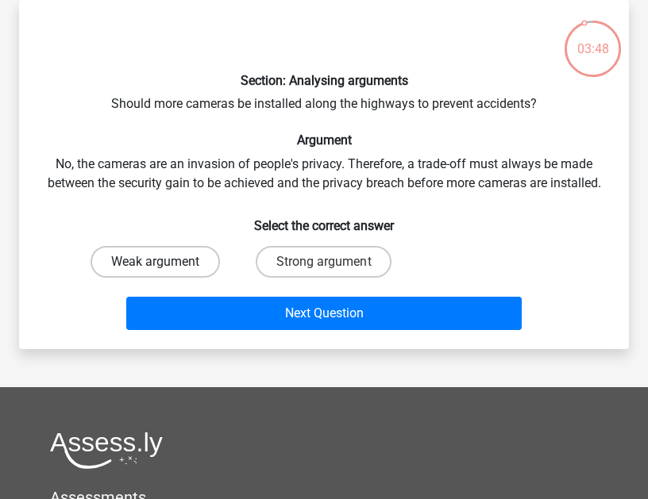
click at [183, 268] on label "Weak argument" at bounding box center [155, 262] width 129 height 32
click at [165, 268] on input "Weak argument" at bounding box center [160, 267] width 10 height 10
radio input "true"
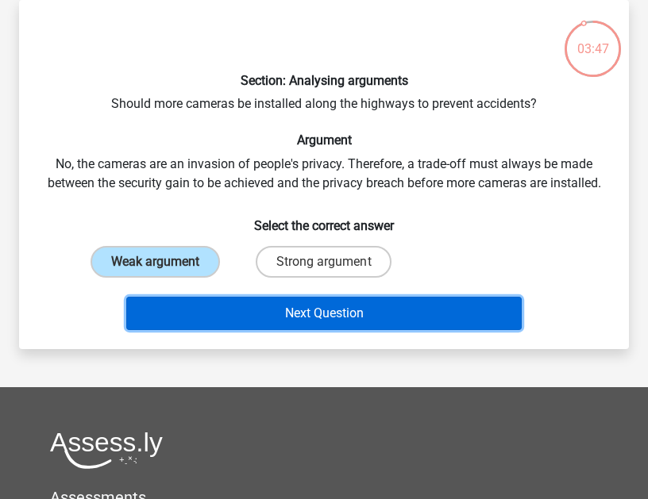
click at [209, 315] on button "Next Question" at bounding box center [323, 313] width 395 height 33
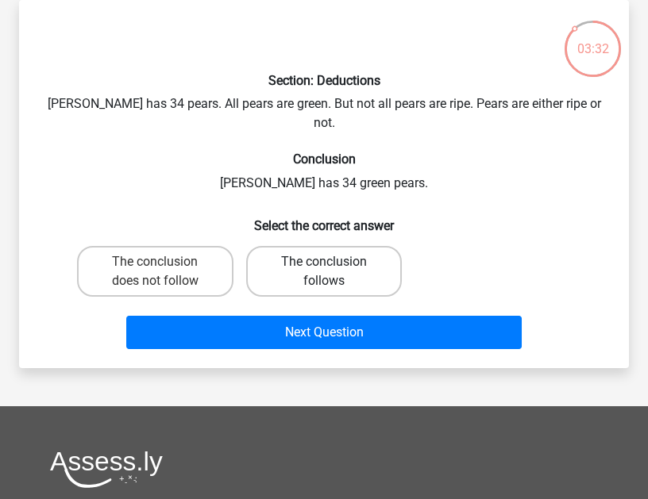
click at [308, 263] on label "The conclusion follows" at bounding box center [324, 271] width 156 height 51
click at [324, 263] on input "The conclusion follows" at bounding box center [329, 267] width 10 height 10
radio input "true"
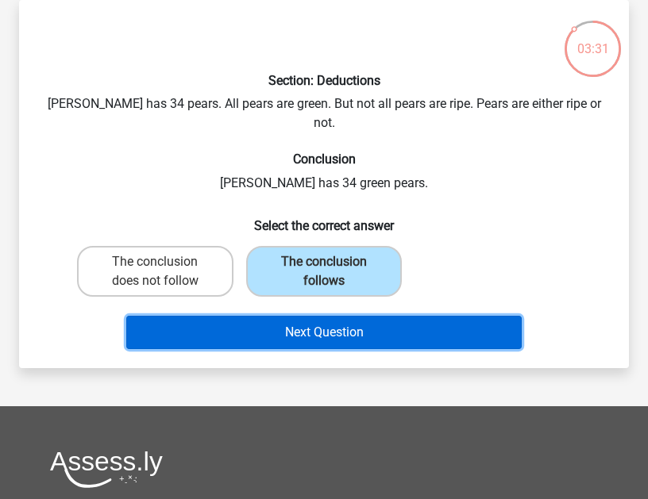
click at [309, 320] on button "Next Question" at bounding box center [323, 332] width 395 height 33
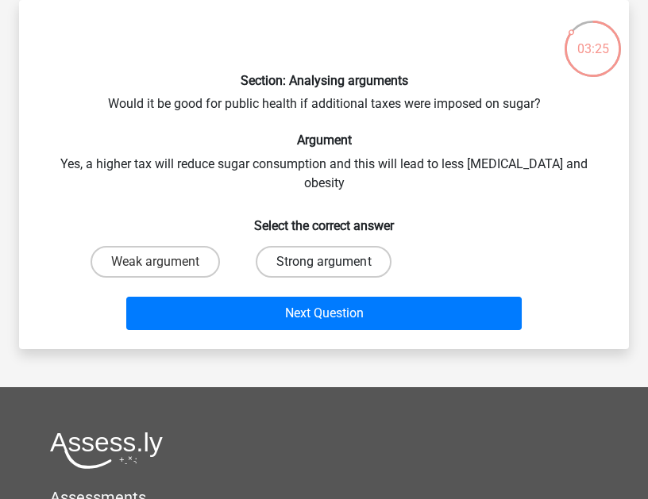
click at [341, 246] on label "Strong argument" at bounding box center [324, 262] width 136 height 32
click at [334, 262] on input "Strong argument" at bounding box center [329, 267] width 10 height 10
radio input "true"
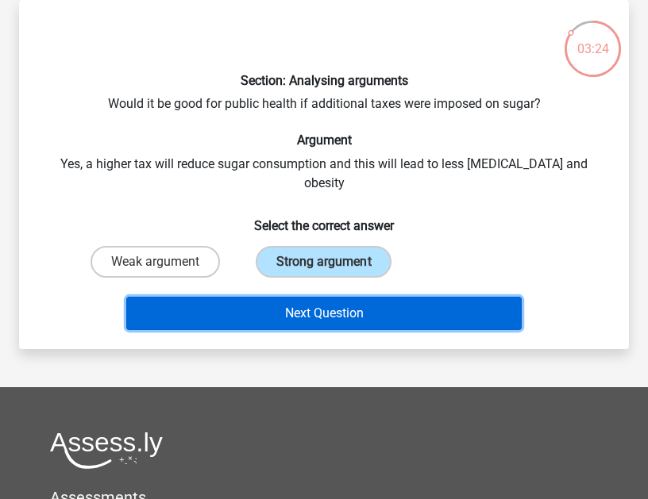
click at [333, 297] on button "Next Question" at bounding box center [323, 313] width 395 height 33
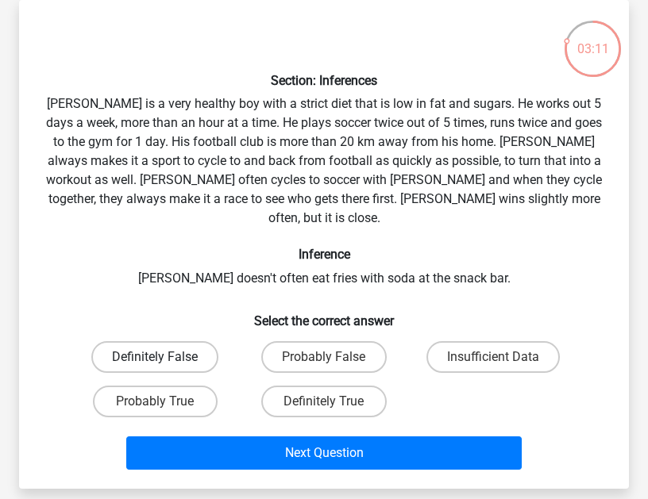
click at [178, 341] on label "Definitely False" at bounding box center [154, 357] width 127 height 32
click at [165, 357] on input "Definitely False" at bounding box center [160, 362] width 10 height 10
radio input "true"
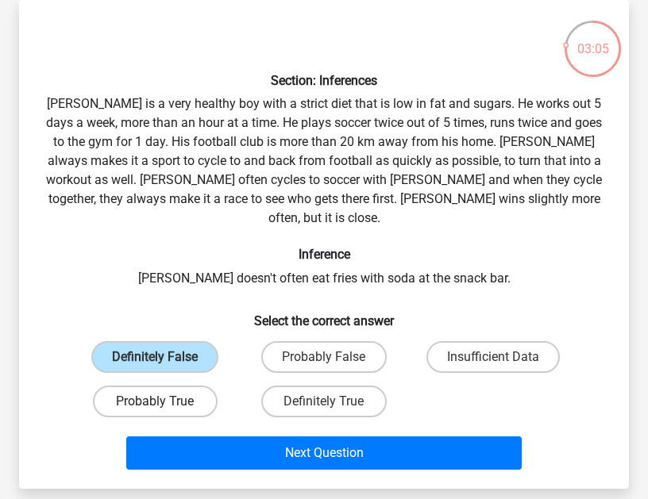
click at [199, 391] on label "Probably True" at bounding box center [155, 402] width 125 height 32
click at [165, 402] on input "Probably True" at bounding box center [160, 407] width 10 height 10
radio input "true"
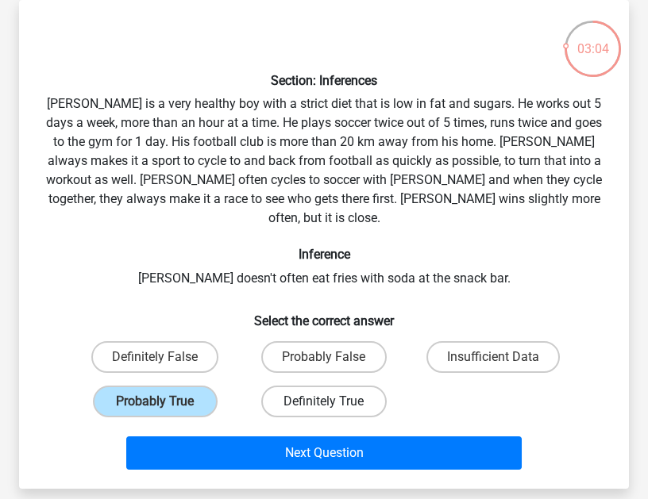
click at [358, 386] on label "Definitely True" at bounding box center [323, 402] width 125 height 32
click at [334, 402] on input "Definitely True" at bounding box center [329, 407] width 10 height 10
radio input "true"
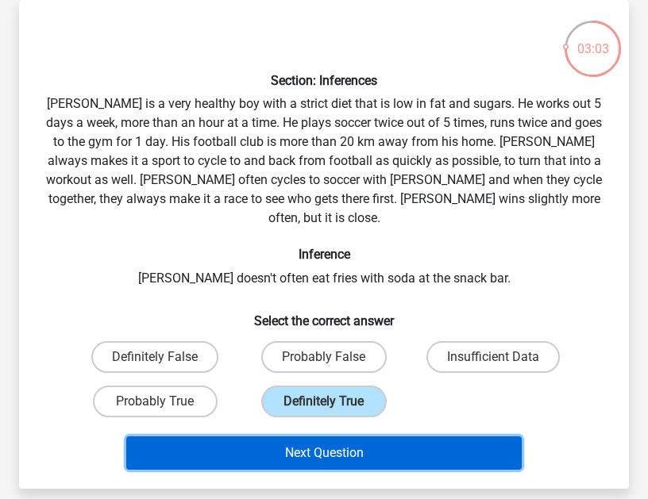
click at [343, 437] on button "Next Question" at bounding box center [323, 453] width 395 height 33
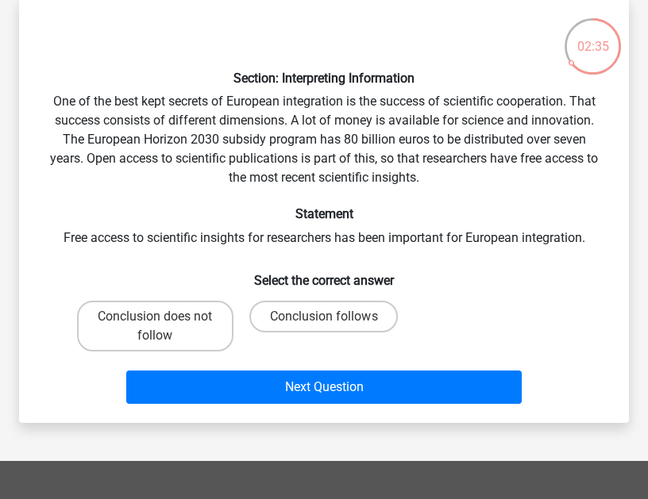
scroll to position [82, 0]
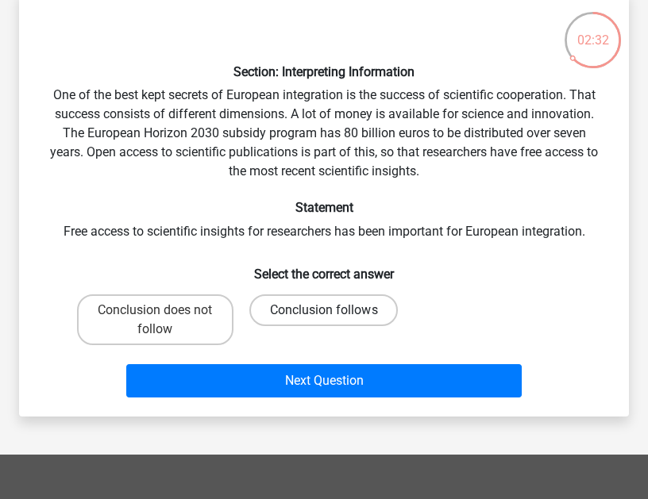
click at [369, 314] on label "Conclusion follows" at bounding box center [323, 311] width 148 height 32
click at [334, 314] on input "Conclusion follows" at bounding box center [329, 315] width 10 height 10
radio input "true"
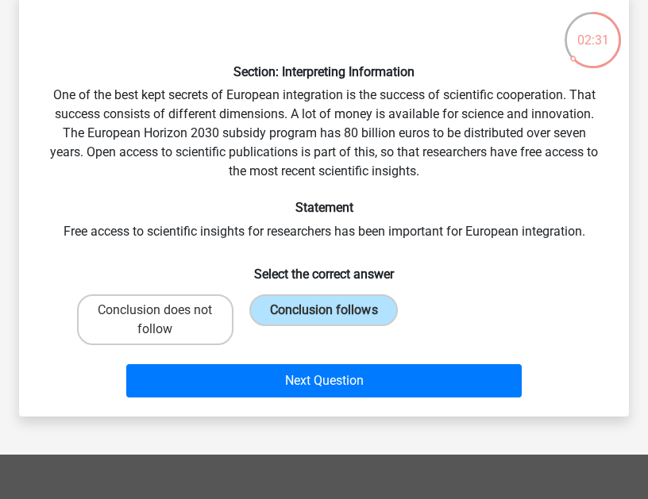
click at [346, 408] on div "Section: Interpreting Information One of the best kept secrets of European inte…" at bounding box center [324, 204] width 610 height 426
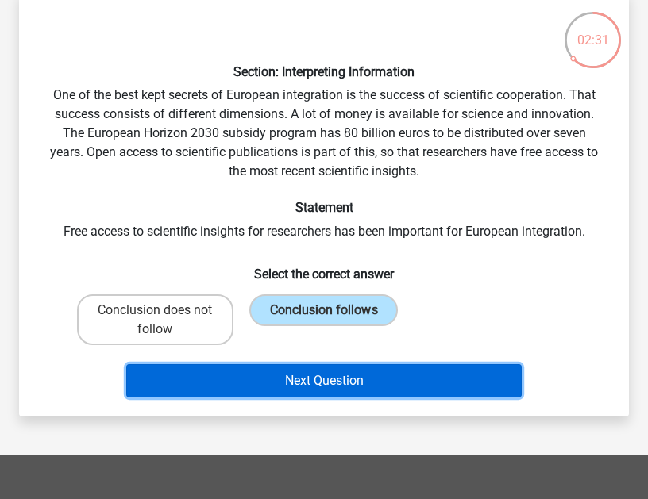
click at [355, 393] on button "Next Question" at bounding box center [323, 380] width 395 height 33
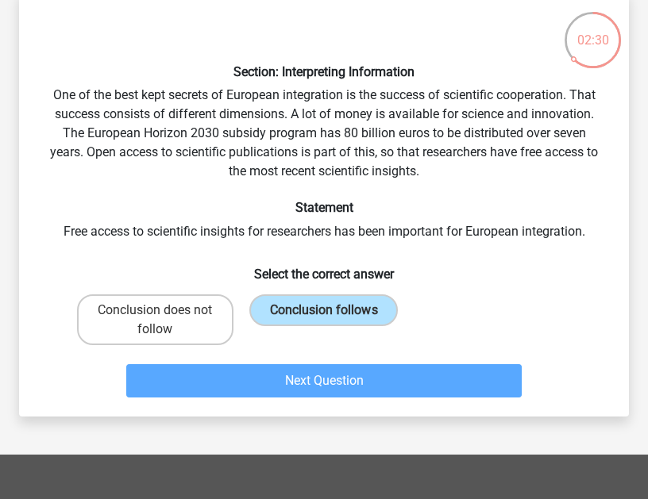
scroll to position [73, 0]
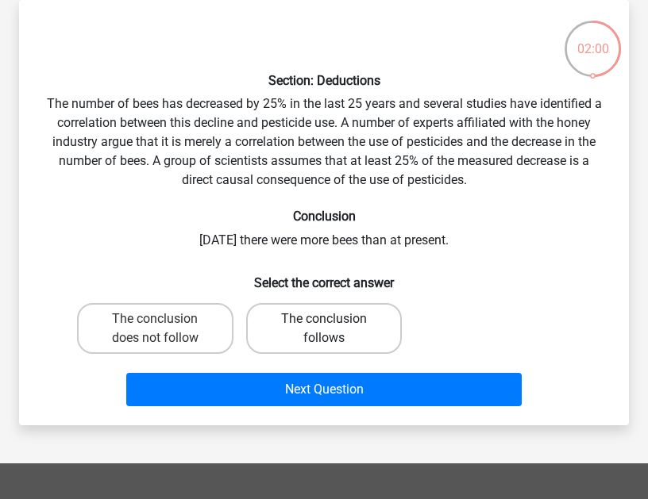
click at [337, 313] on label "The conclusion follows" at bounding box center [324, 328] width 156 height 51
click at [334, 319] on input "The conclusion follows" at bounding box center [329, 324] width 10 height 10
radio input "true"
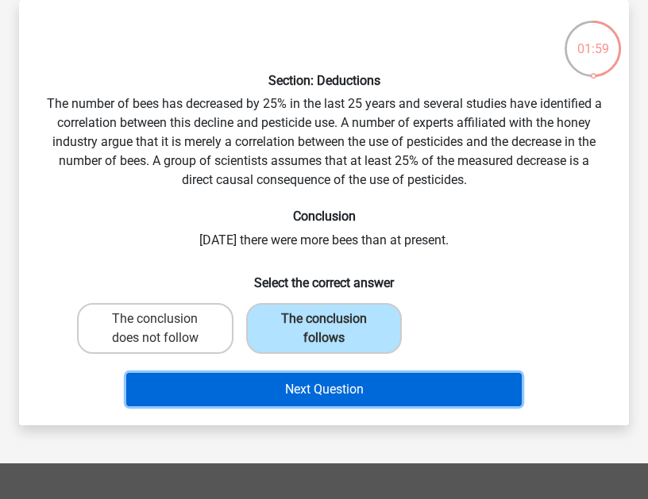
click at [328, 376] on button "Next Question" at bounding box center [323, 389] width 395 height 33
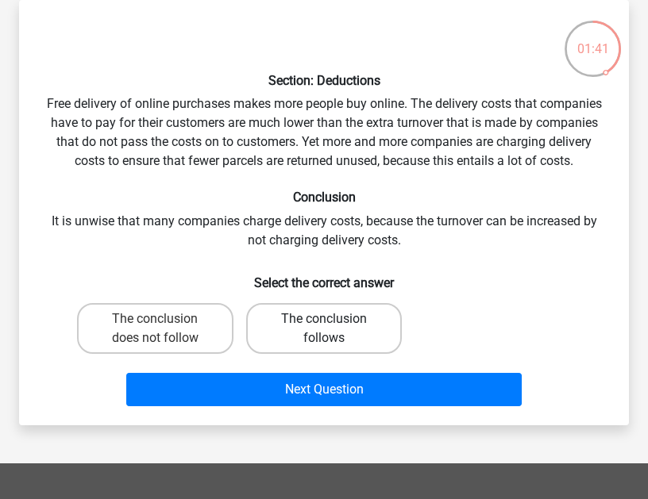
click at [305, 354] on label "The conclusion follows" at bounding box center [324, 328] width 156 height 51
click at [324, 330] on input "The conclusion follows" at bounding box center [329, 324] width 10 height 10
radio input "true"
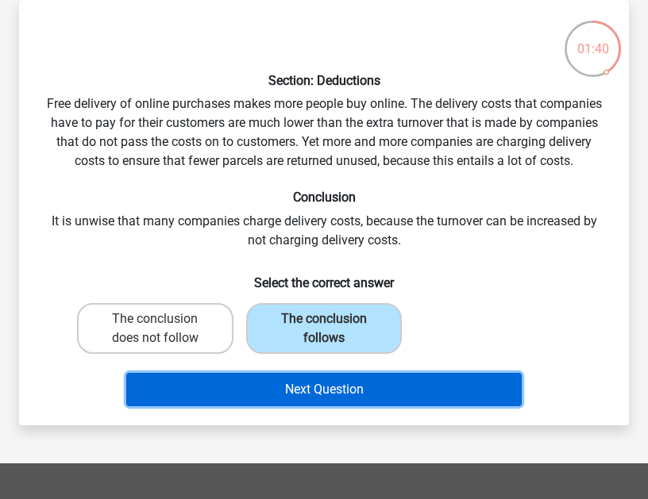
click at [311, 397] on button "Next Question" at bounding box center [323, 389] width 395 height 33
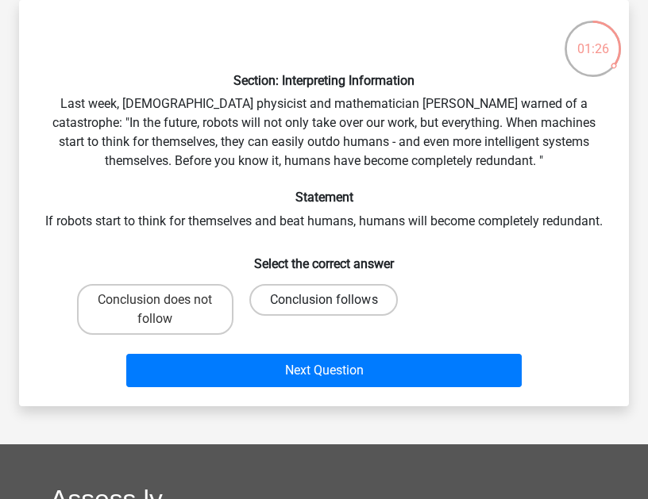
click at [339, 316] on label "Conclusion follows" at bounding box center [323, 300] width 148 height 32
click at [334, 310] on input "Conclusion follows" at bounding box center [329, 305] width 10 height 10
radio input "true"
click at [295, 371] on div "Next Question" at bounding box center [323, 367] width 559 height 52
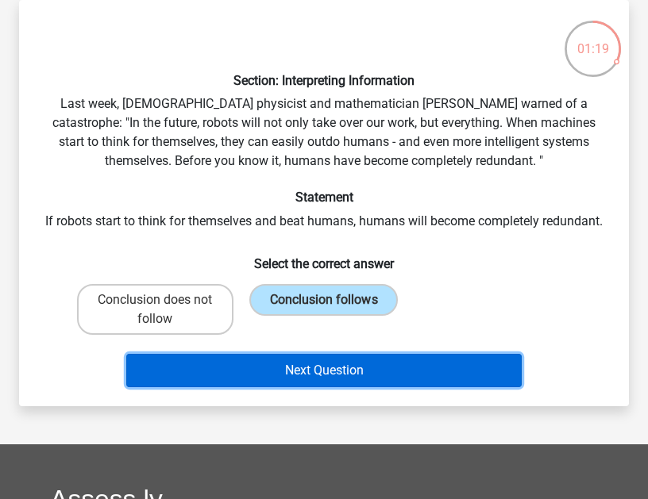
click at [295, 375] on button "Next Question" at bounding box center [323, 370] width 395 height 33
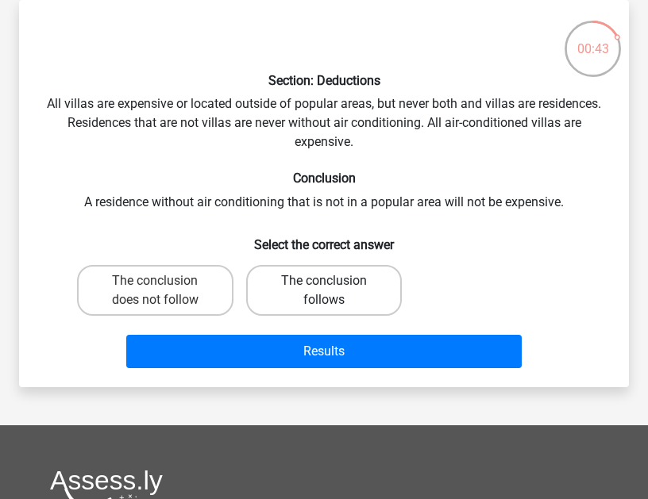
click at [285, 279] on label "The conclusion follows" at bounding box center [324, 290] width 156 height 51
click at [324, 281] on input "The conclusion follows" at bounding box center [329, 286] width 10 height 10
radio input "true"
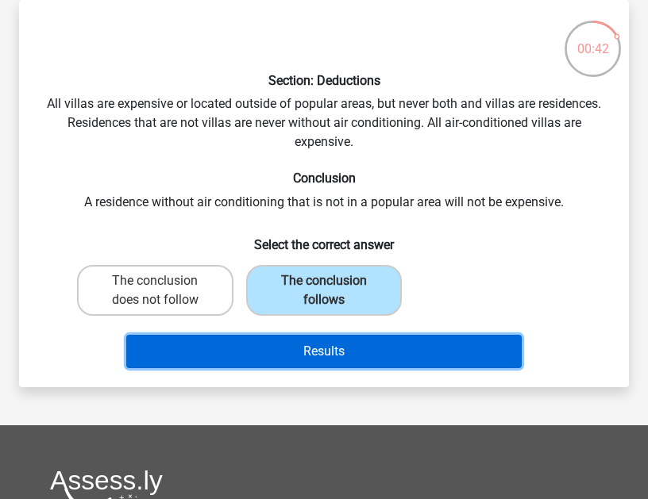
click at [274, 342] on button "Results" at bounding box center [323, 351] width 395 height 33
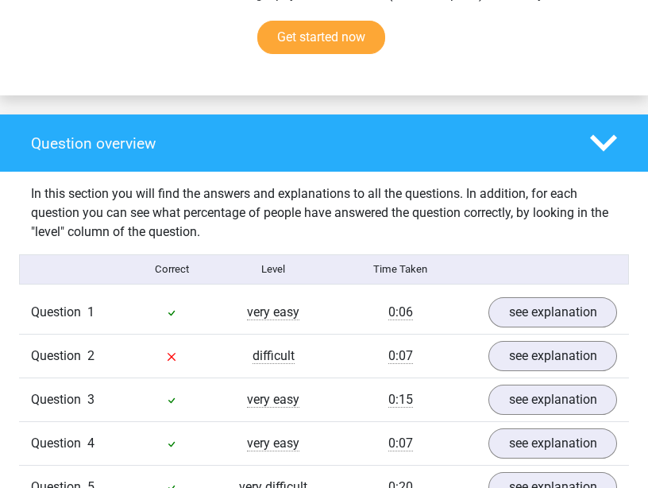
scroll to position [1099, 0]
click at [546, 338] on link "see explanation" at bounding box center [553, 355] width 148 height 35
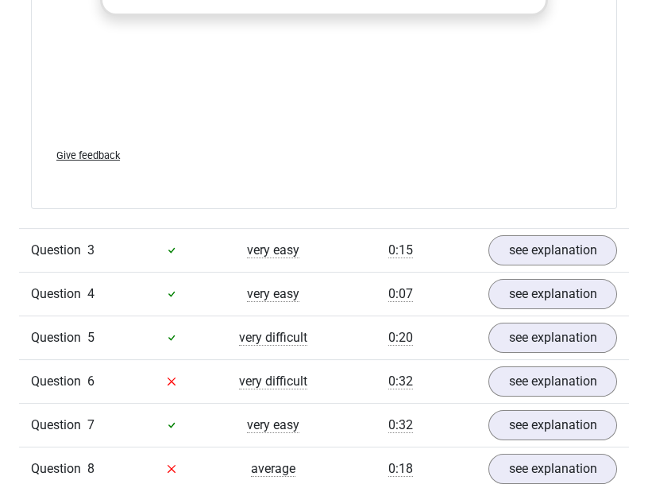
scroll to position [2133, 0]
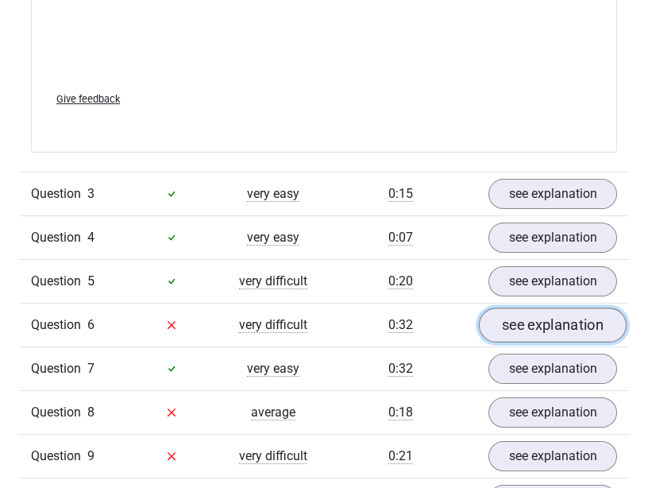
click at [553, 307] on link "see explanation" at bounding box center [553, 324] width 148 height 35
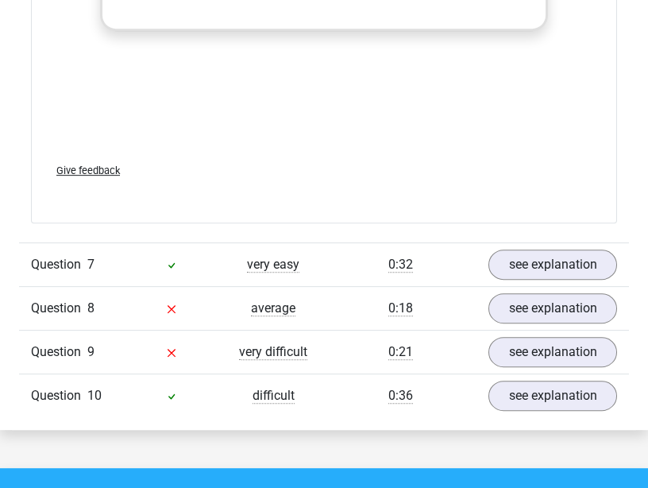
scroll to position [3132, 0]
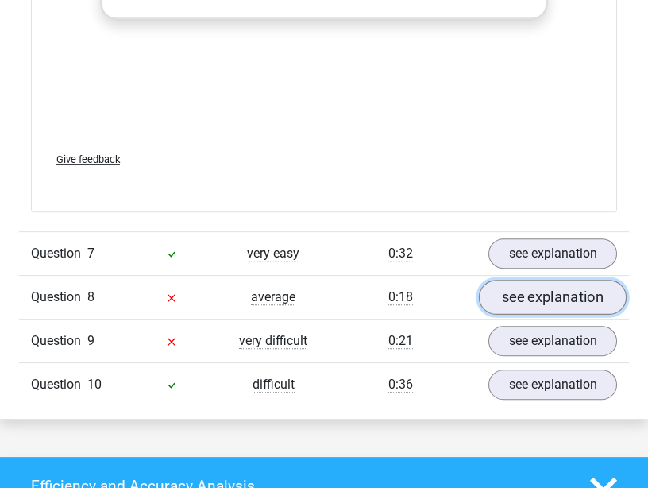
click at [583, 279] on link "see explanation" at bounding box center [553, 296] width 148 height 35
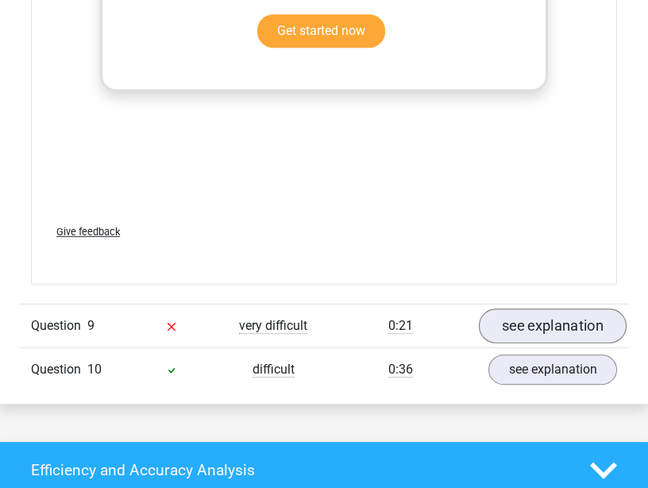
scroll to position [4034, 0]
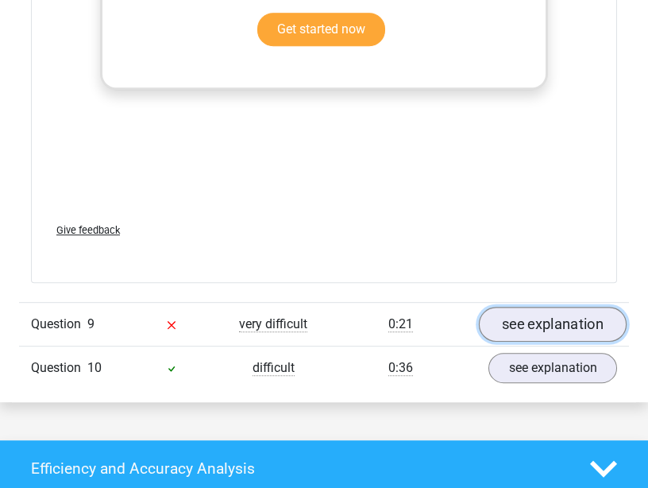
click at [565, 306] on link "see explanation" at bounding box center [553, 323] width 148 height 35
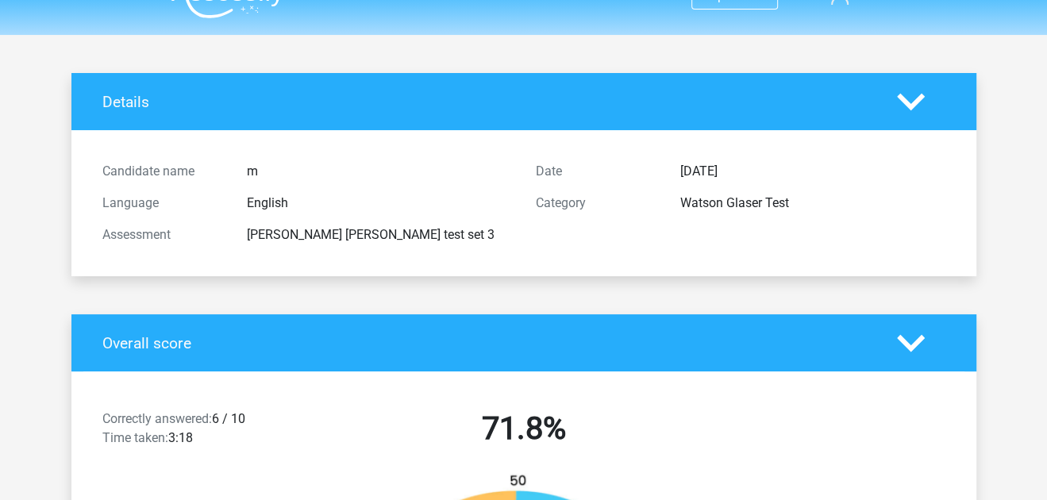
scroll to position [0, 0]
